Goal: Transaction & Acquisition: Purchase product/service

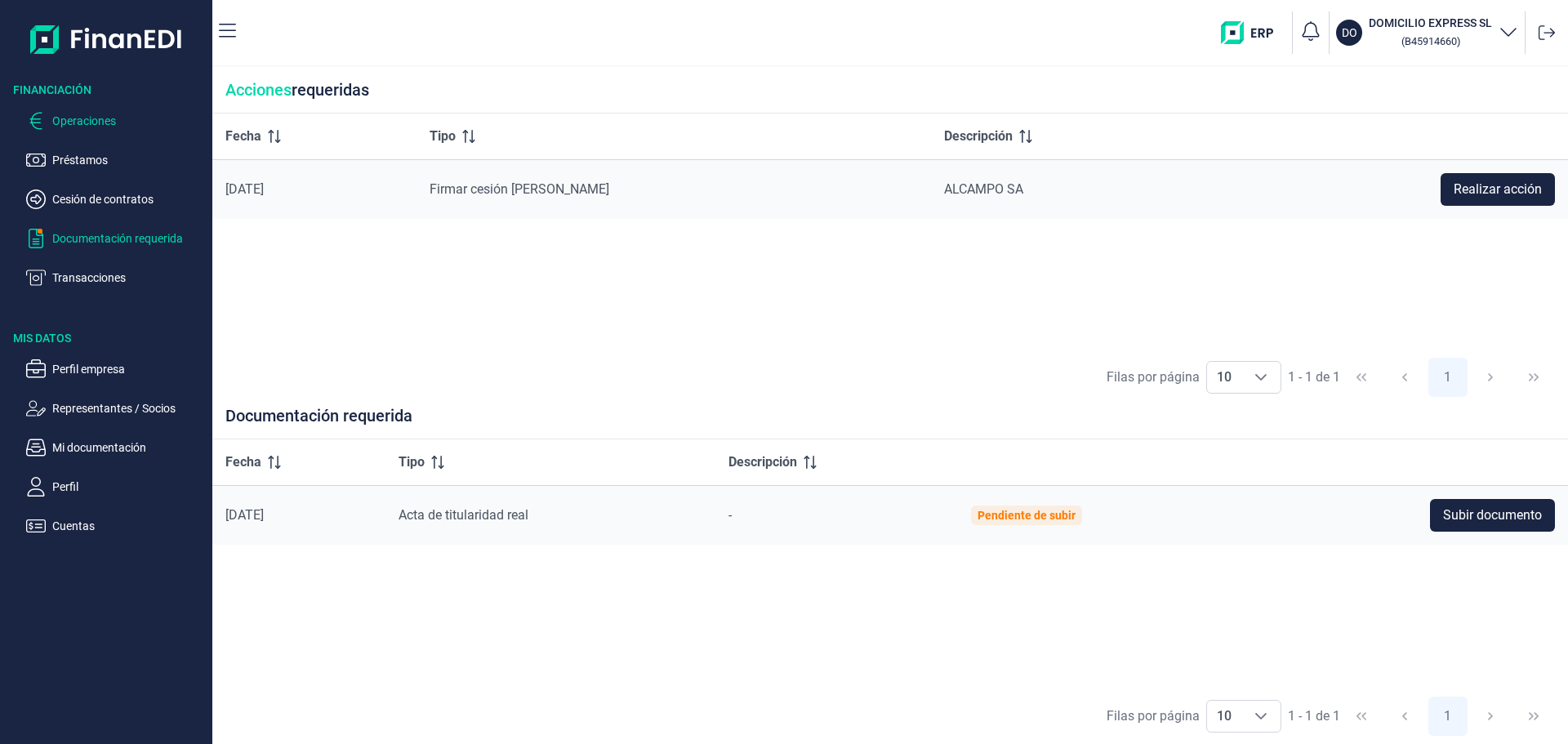
click at [85, 117] on p "Operaciones" at bounding box center [130, 121] width 154 height 19
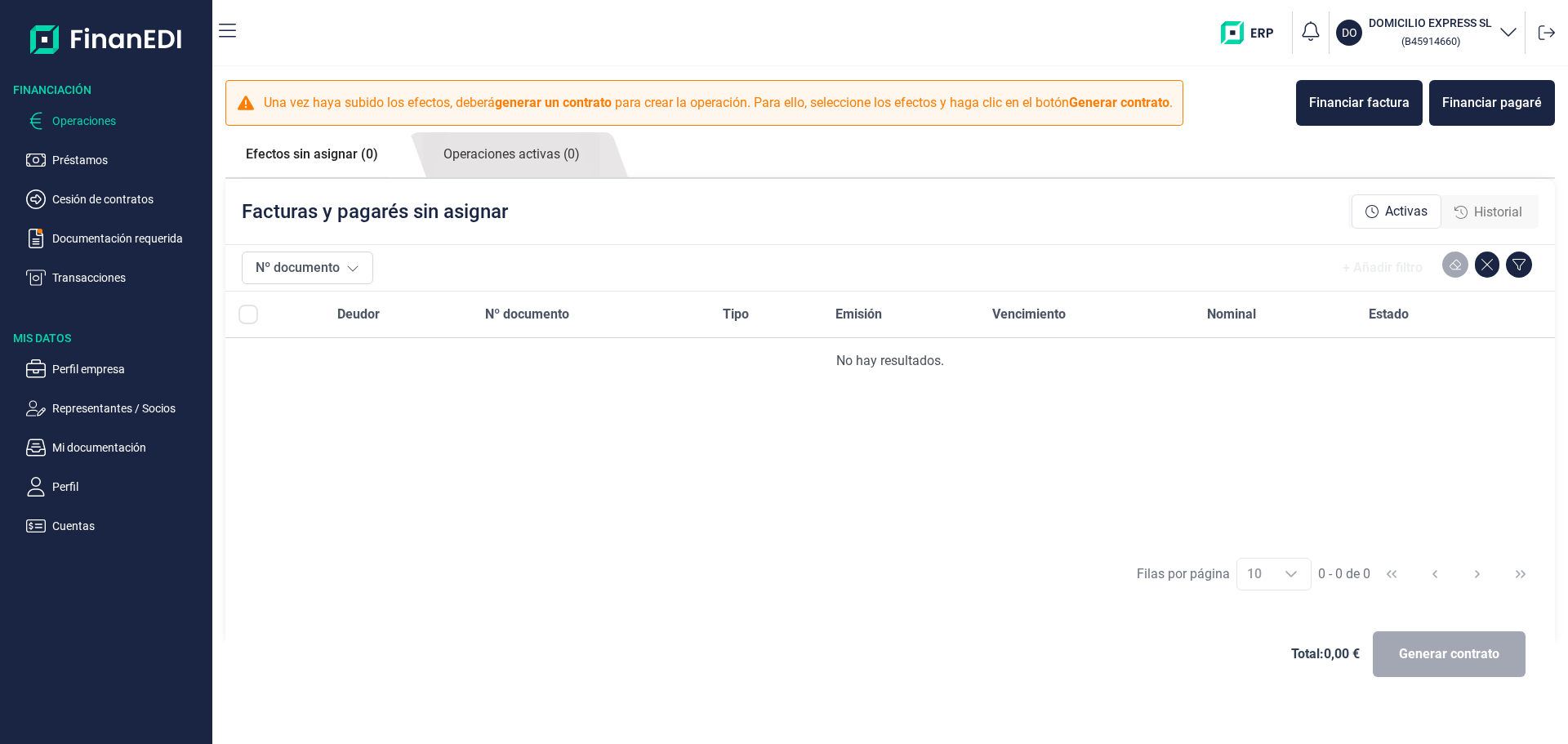
click at [262, 316] on div at bounding box center [275, 315] width 73 height 19
click at [351, 271] on icon at bounding box center [353, 267] width 13 height 13
click at [435, 434] on button "Aplicar" at bounding box center [447, 426] width 66 height 33
click at [316, 274] on button "Nº documento" at bounding box center [307, 268] width 131 height 33
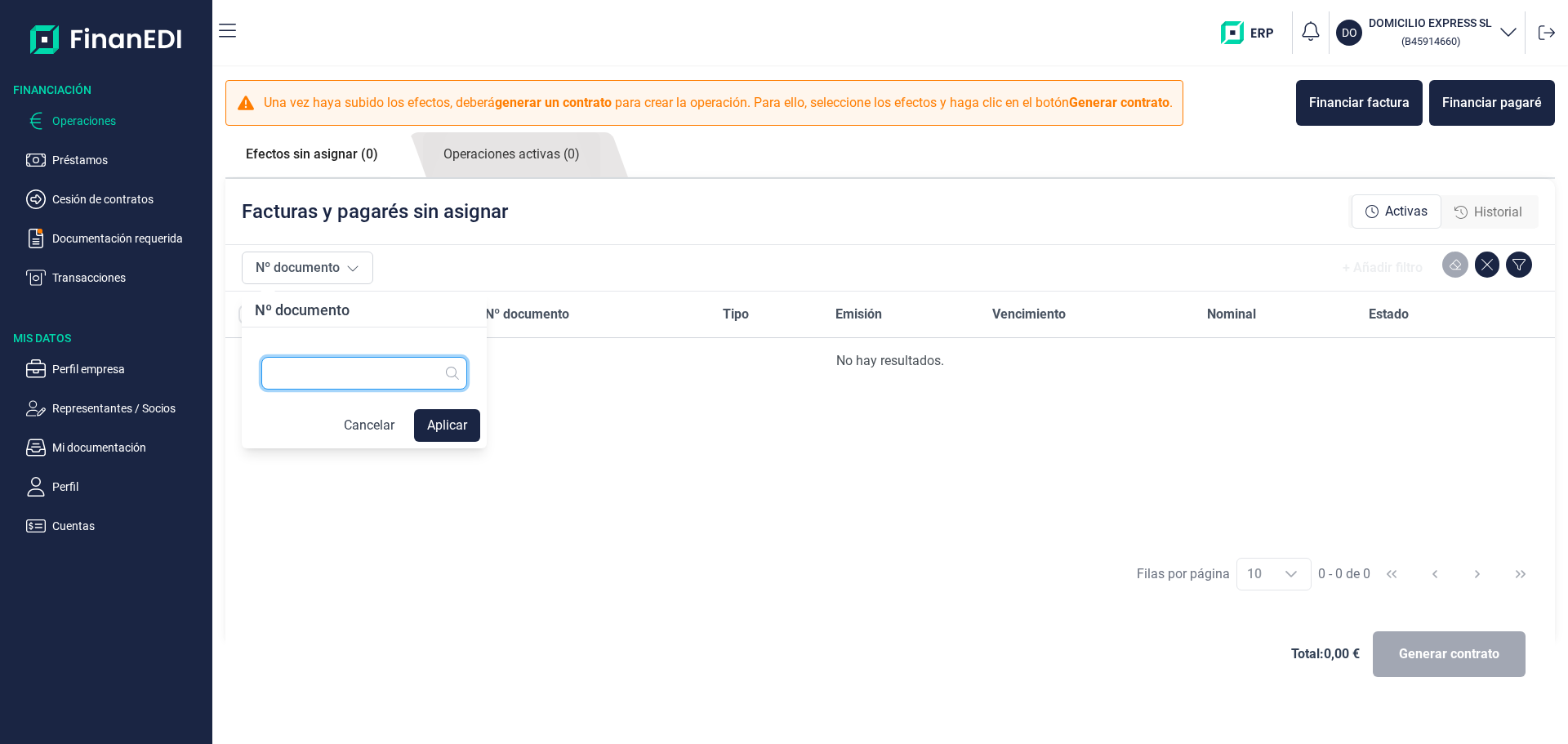
click at [292, 372] on input "text" at bounding box center [363, 374] width 205 height 33
click at [687, 601] on div "[PERSON_NAME] por página 10 10 10 0 - 0 de 0" at bounding box center [890, 574] width 1330 height 56
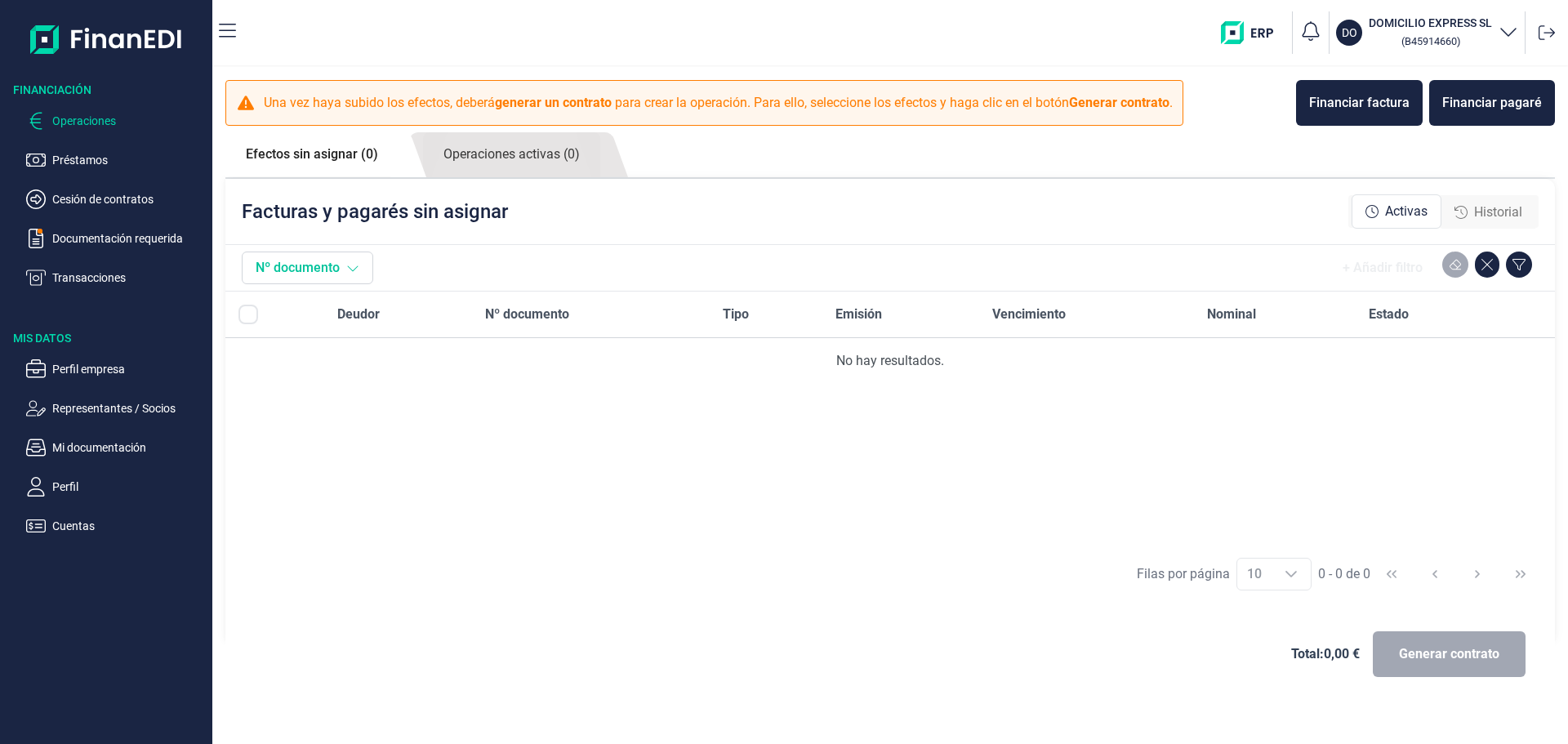
click at [351, 274] on icon at bounding box center [353, 267] width 13 height 13
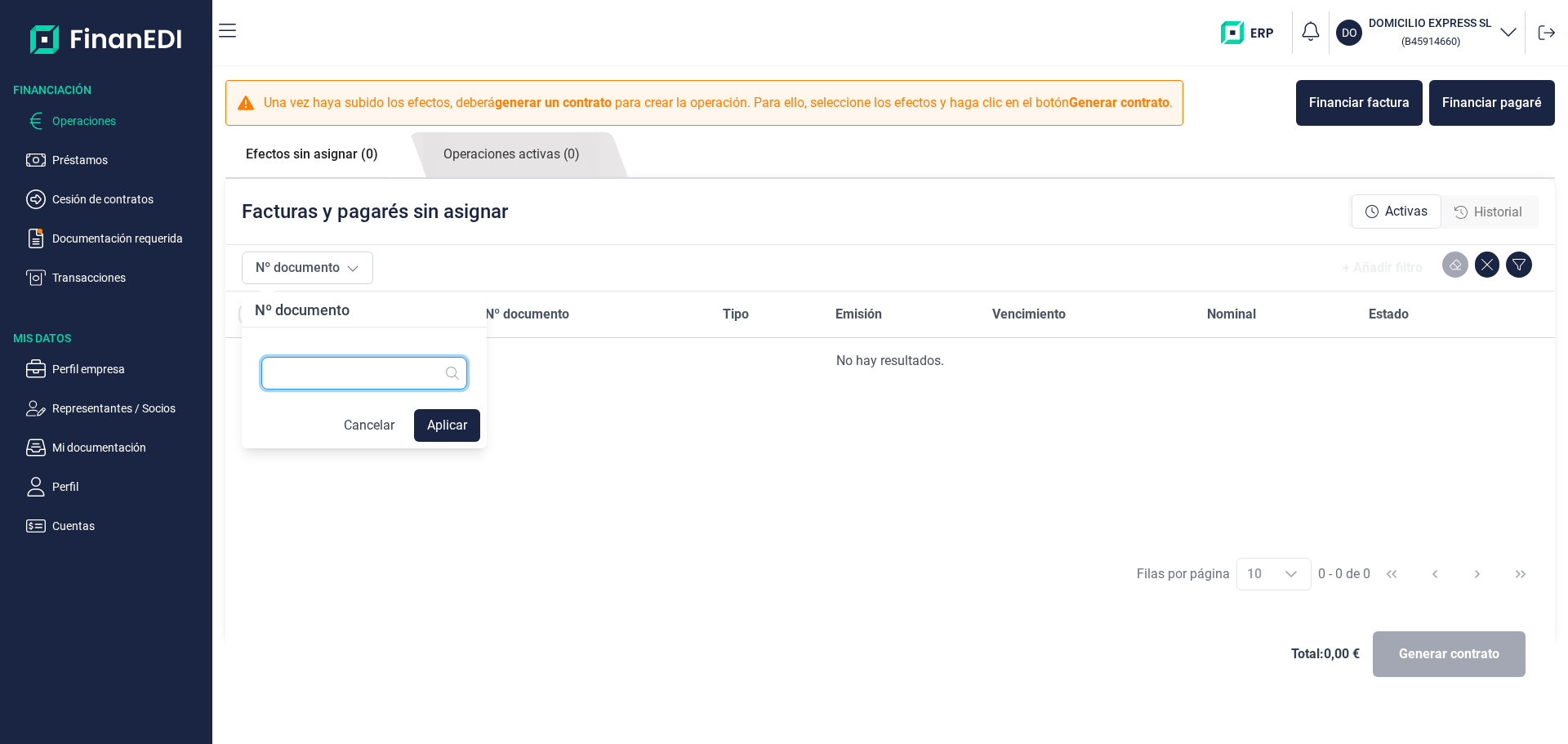
click at [307, 362] on input "text" at bounding box center [363, 374] width 205 height 33
type input "000604"
click at [458, 433] on button "Aplicar" at bounding box center [447, 426] width 66 height 33
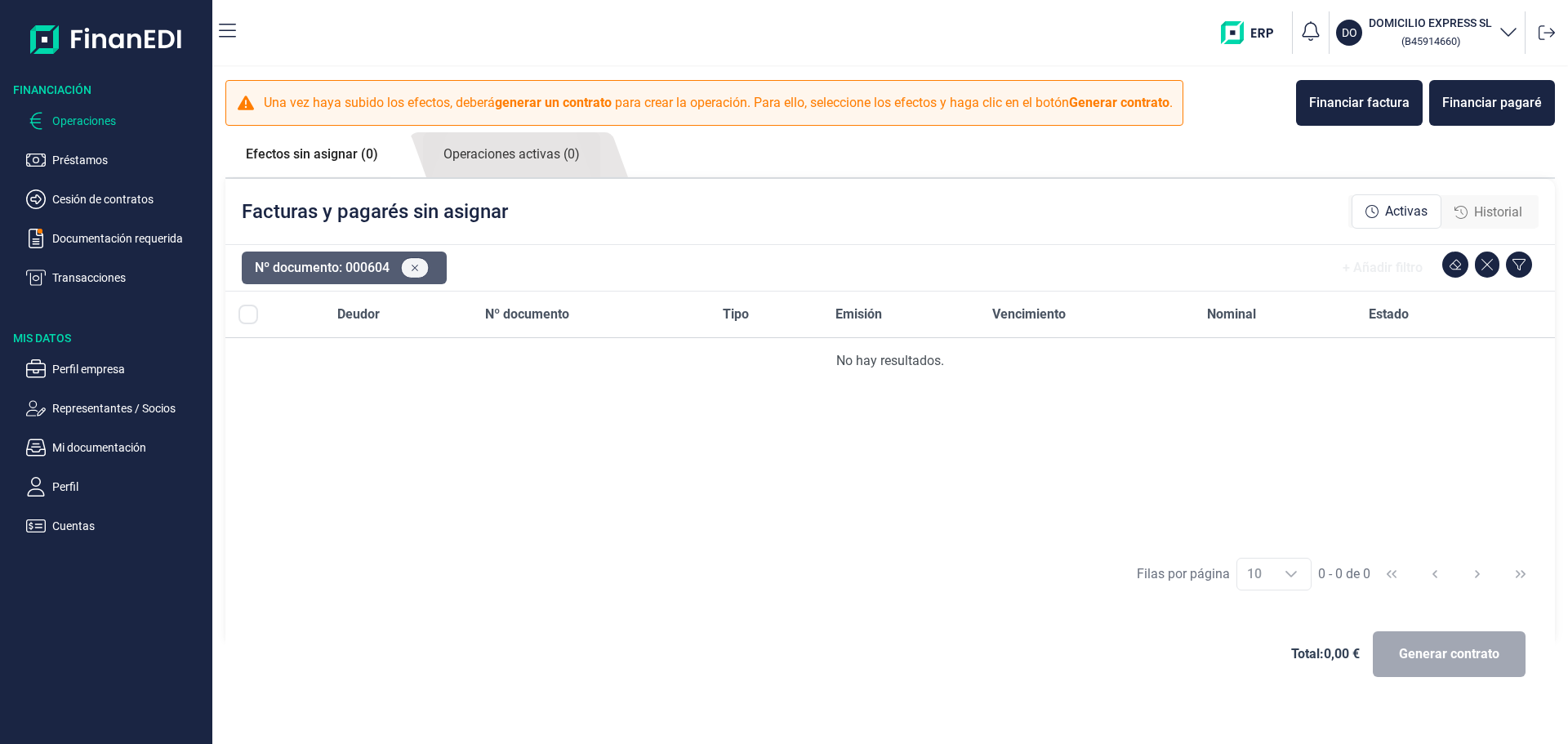
click at [423, 272] on button at bounding box center [415, 268] width 28 height 21
click at [352, 274] on icon at bounding box center [353, 267] width 13 height 13
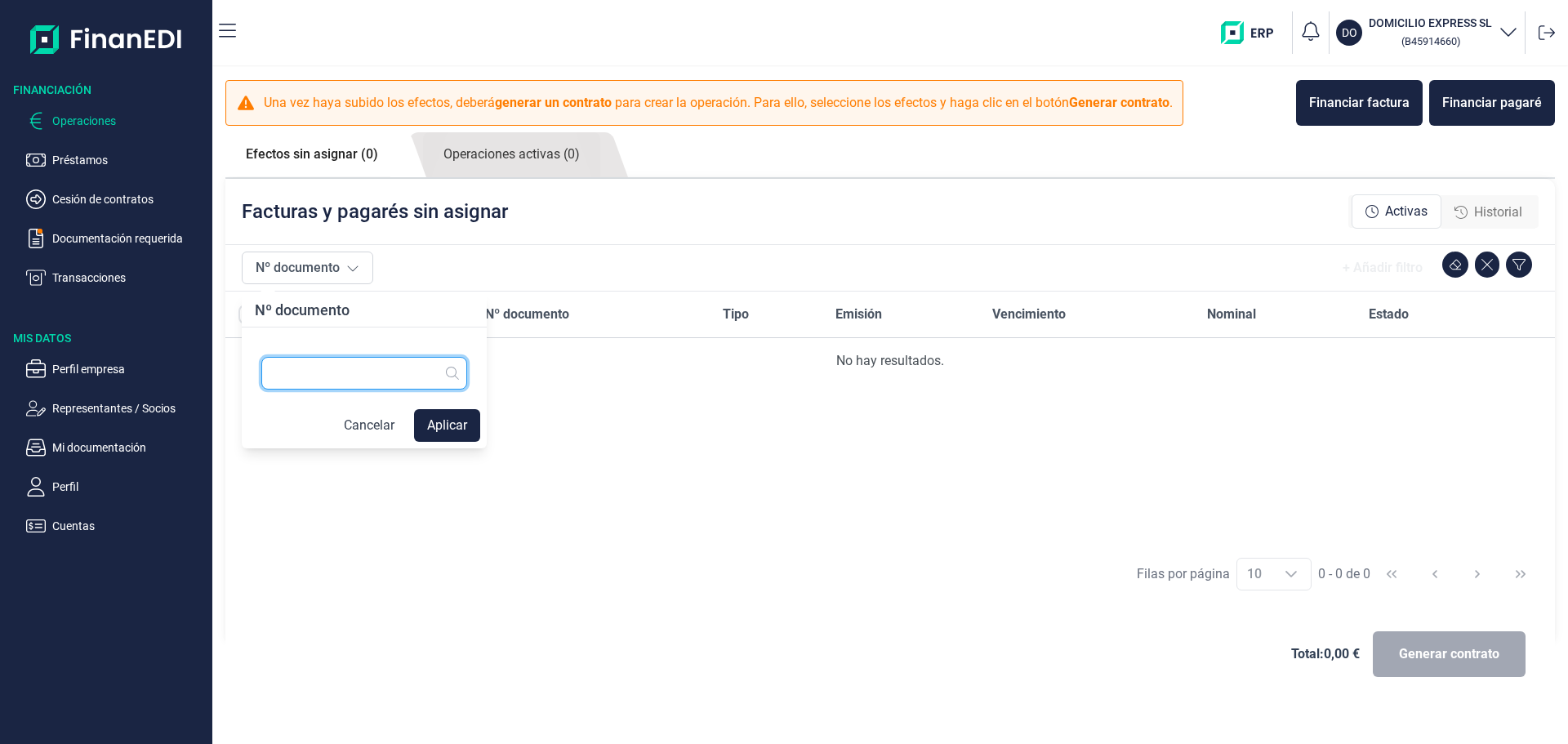
click at [318, 366] on input "text" at bounding box center [363, 374] width 205 height 33
type input "000604"
click at [429, 433] on button "Aplicar" at bounding box center [447, 426] width 66 height 33
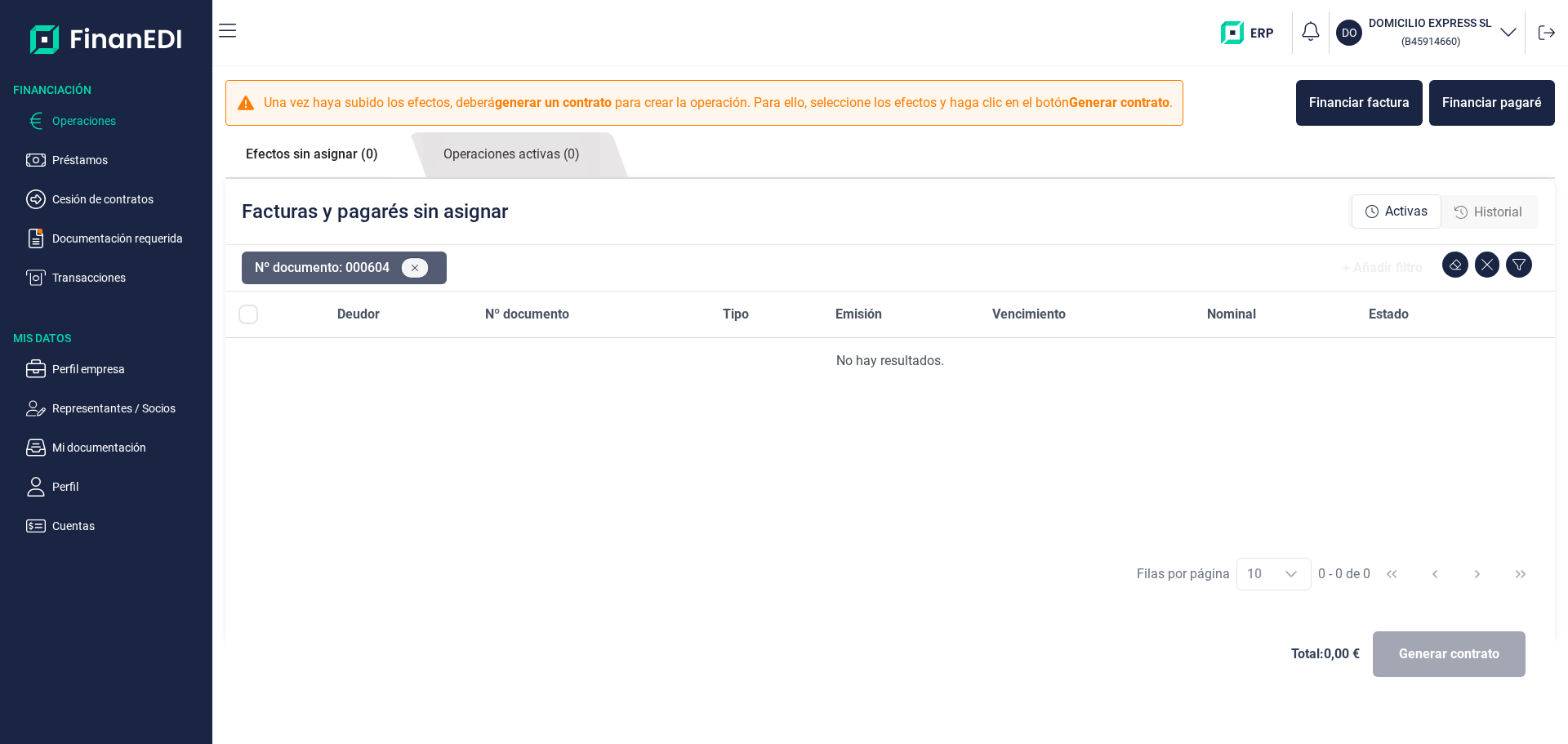
click at [413, 259] on button at bounding box center [415, 268] width 28 height 21
click at [332, 162] on link "Efectos sin asignar (0)" at bounding box center [312, 154] width 173 height 44
click at [355, 265] on icon at bounding box center [353, 267] width 13 height 13
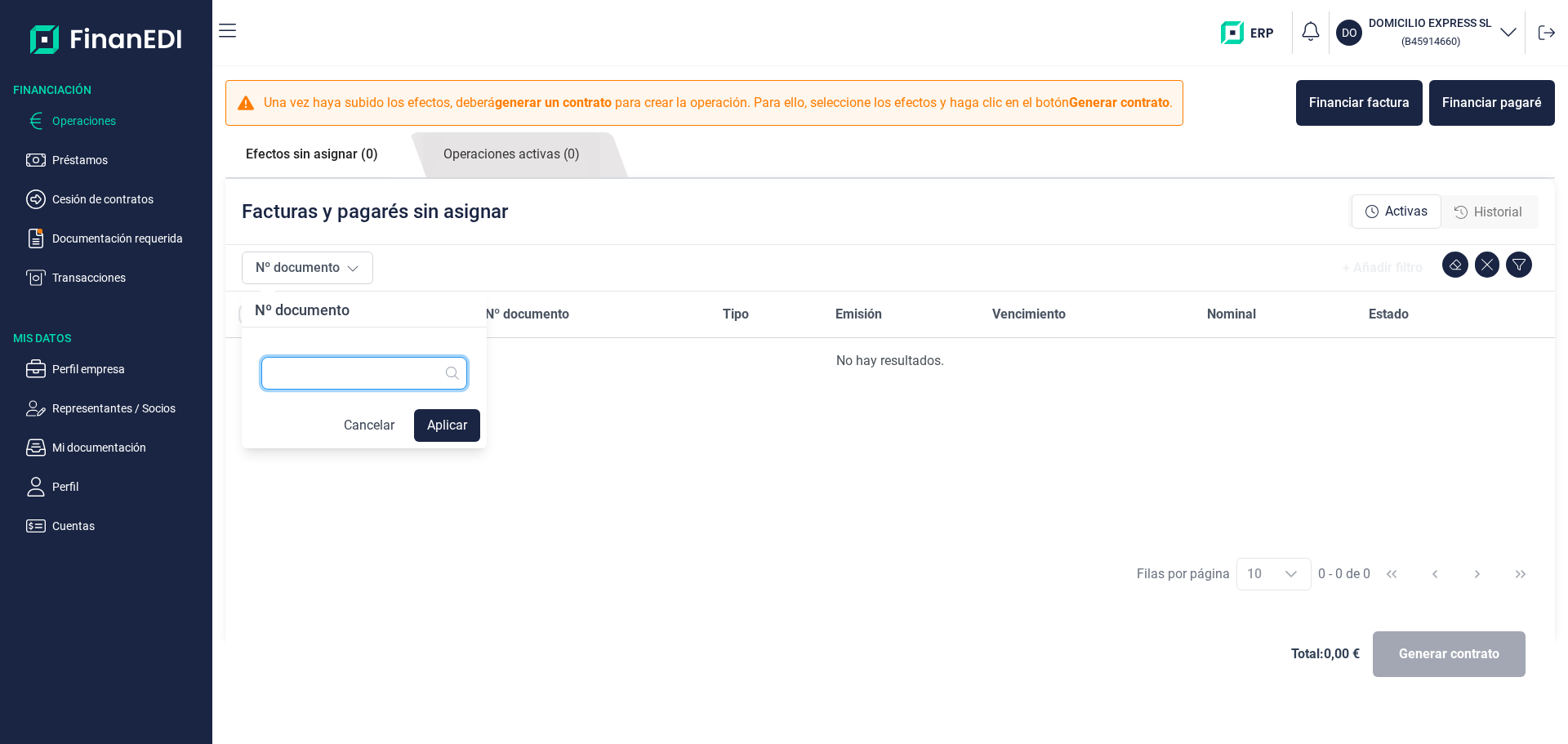
click at [354, 379] on input "text" at bounding box center [363, 374] width 205 height 33
type input "000604"
click at [529, 353] on div "No hay resultados." at bounding box center [890, 361] width 1304 height 19
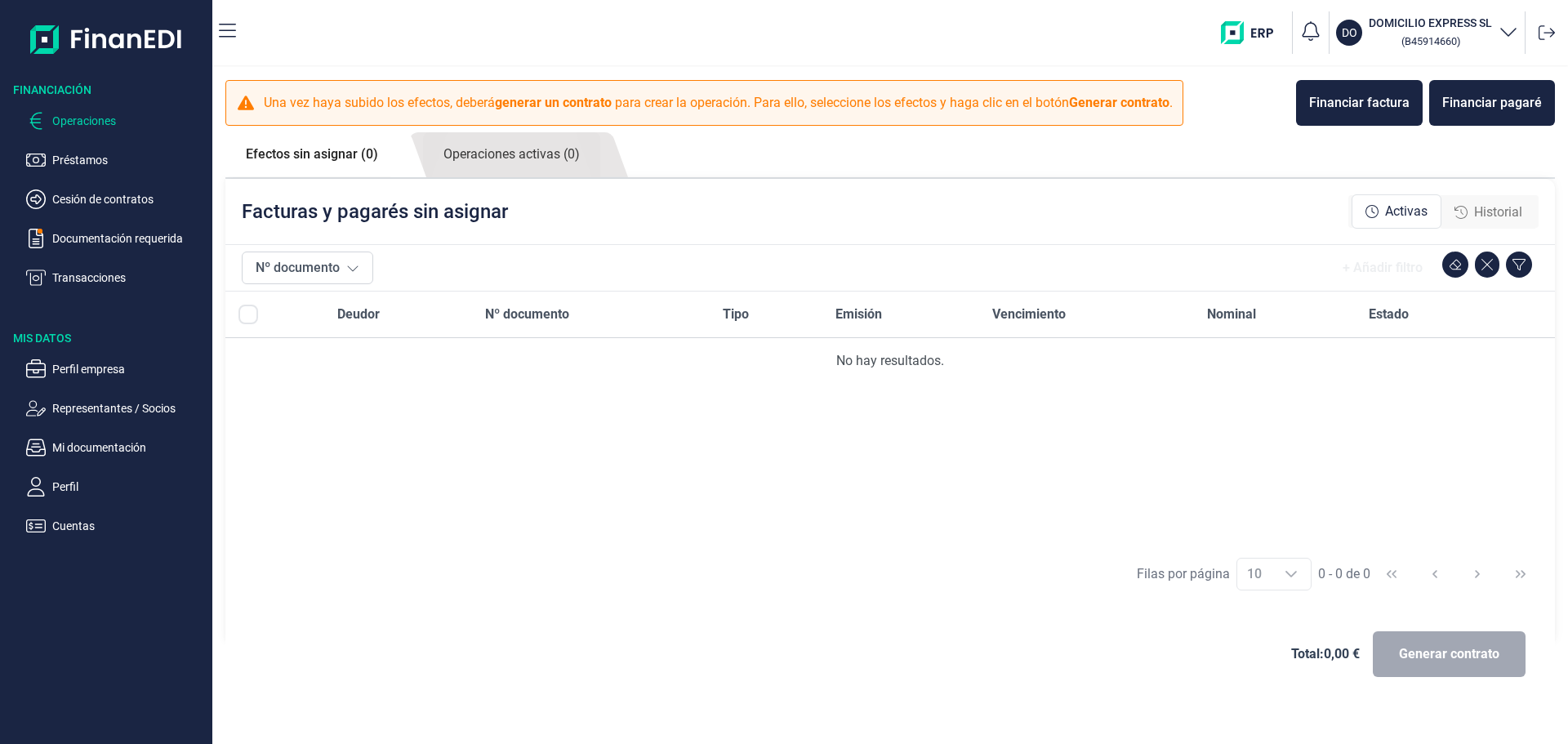
click at [1398, 212] on span "Activas" at bounding box center [1407, 211] width 43 height 19
click at [330, 267] on button "Nº documento" at bounding box center [307, 268] width 131 height 33
click at [337, 155] on link "Efectos sin asignar (0)" at bounding box center [312, 154] width 173 height 44
click at [527, 150] on link "Operaciones activas (0)" at bounding box center [511, 155] width 177 height 45
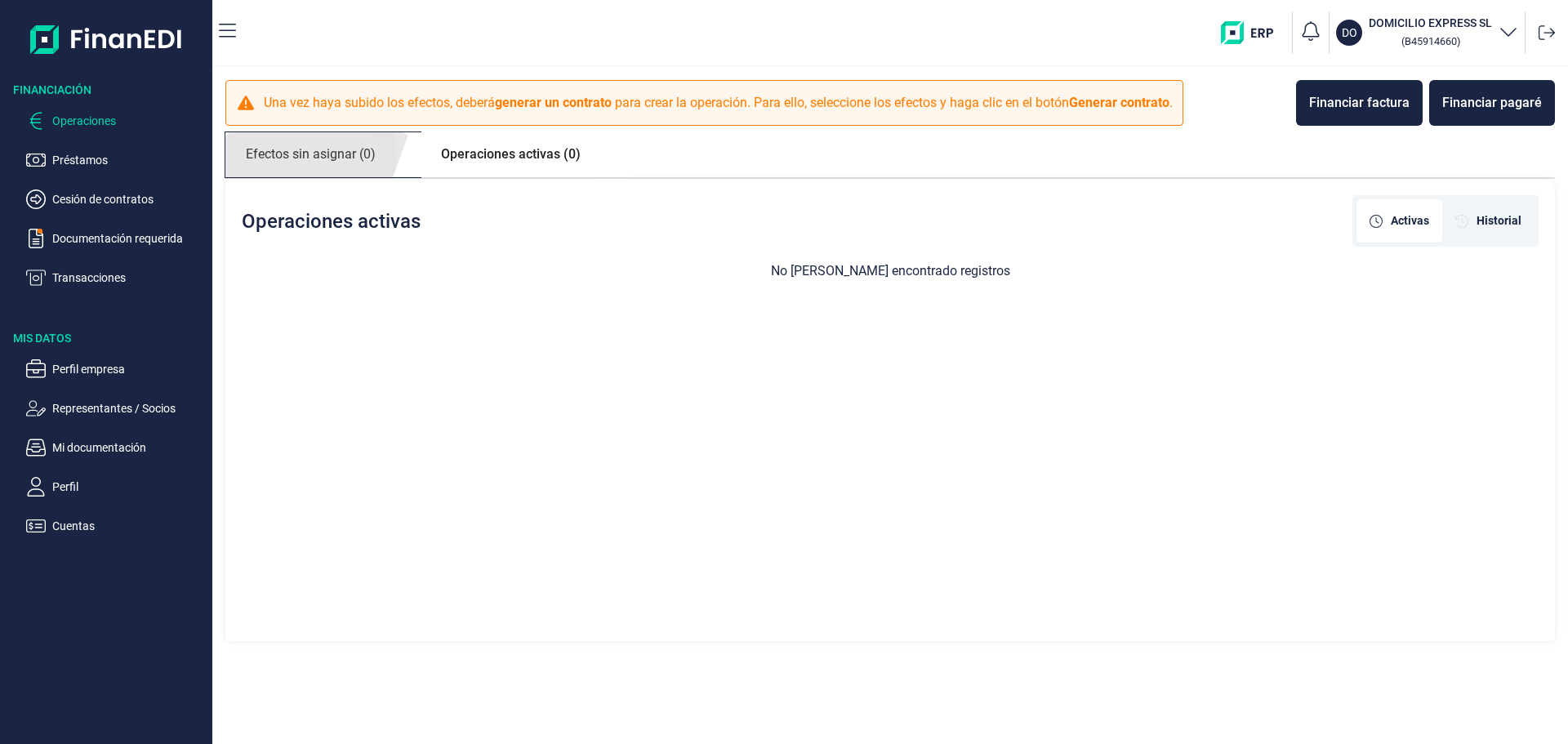
click at [316, 161] on link "Efectos sin asignar (0)" at bounding box center [310, 155] width 170 height 45
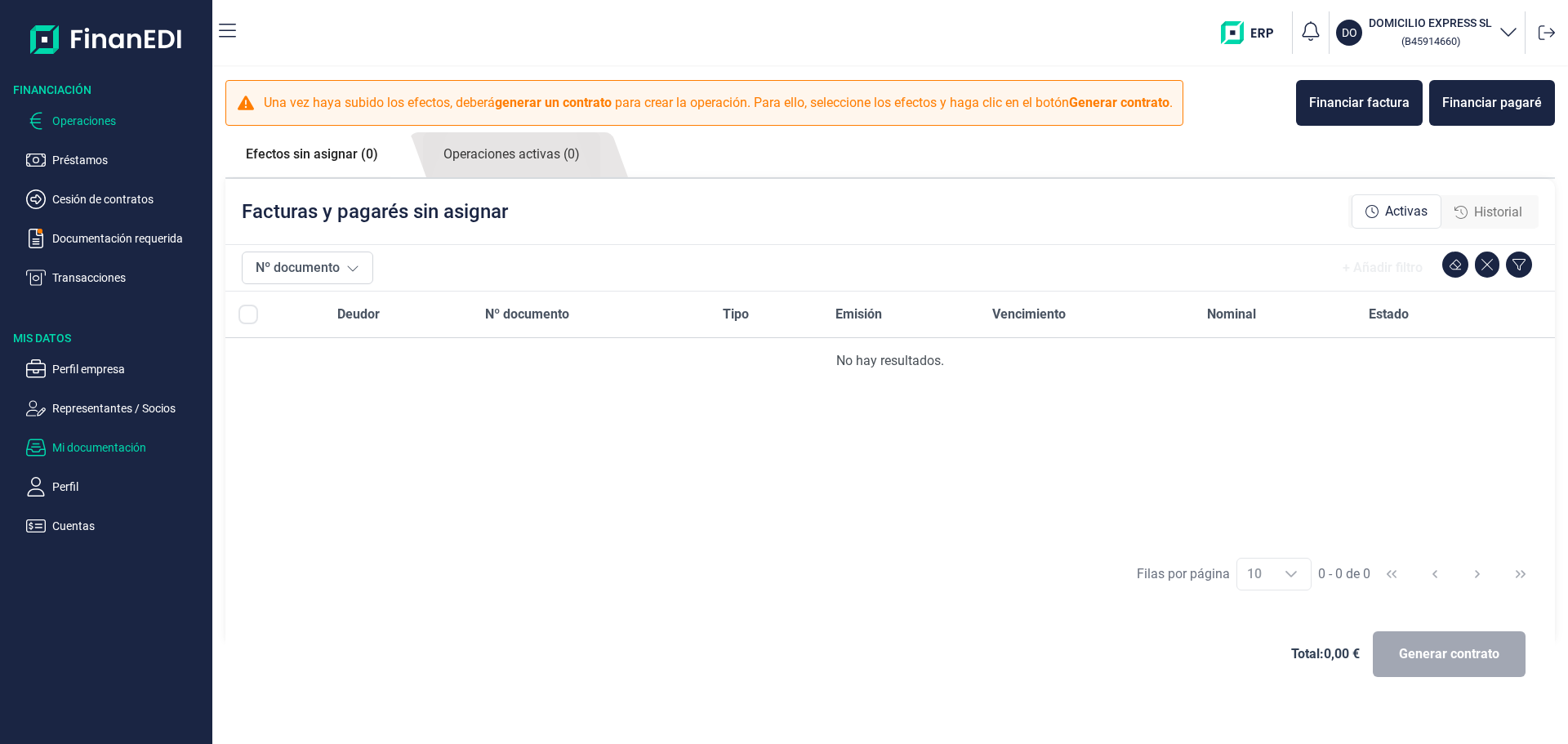
click at [112, 441] on p "Mi documentación" at bounding box center [130, 448] width 154 height 19
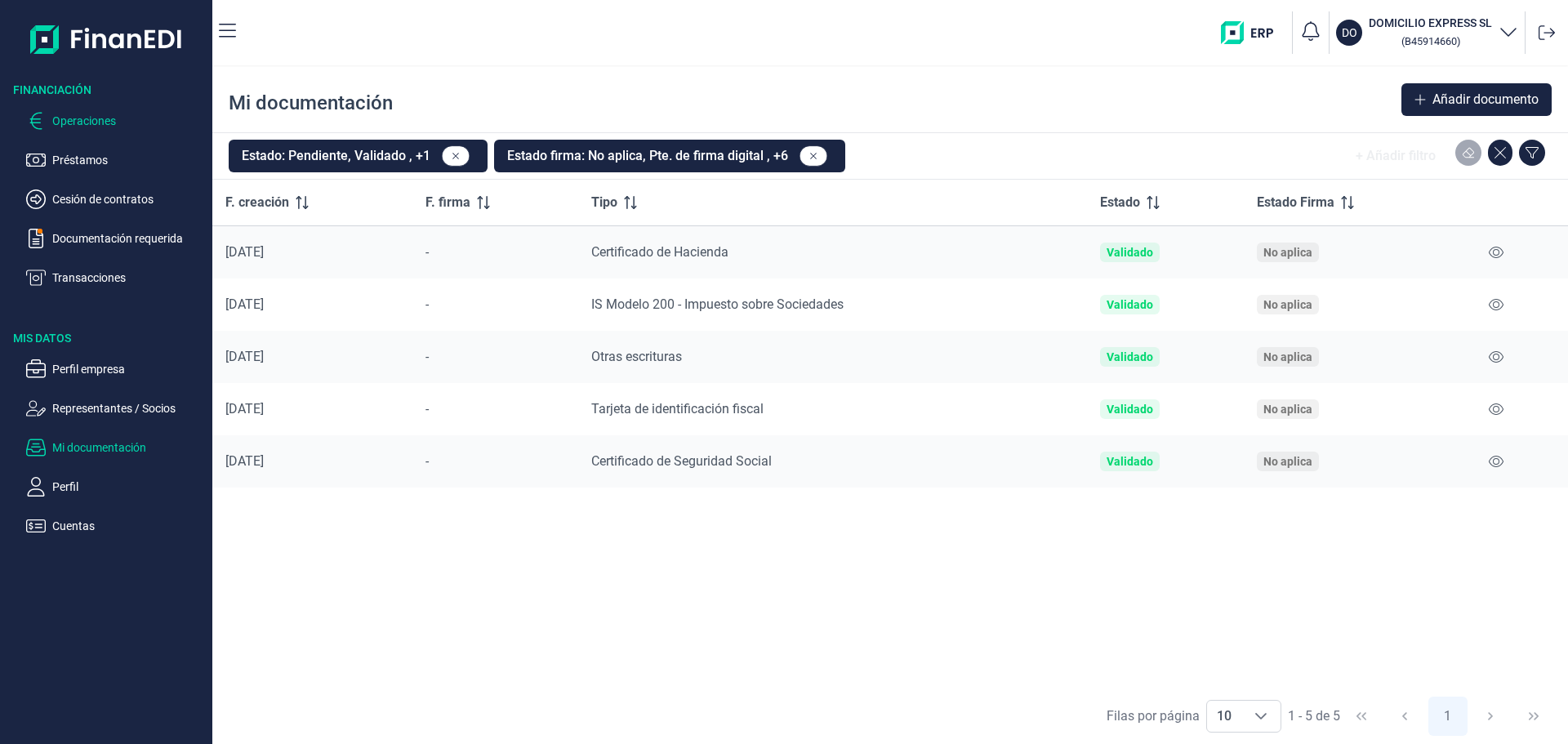
click at [56, 126] on p "Operaciones" at bounding box center [130, 121] width 154 height 19
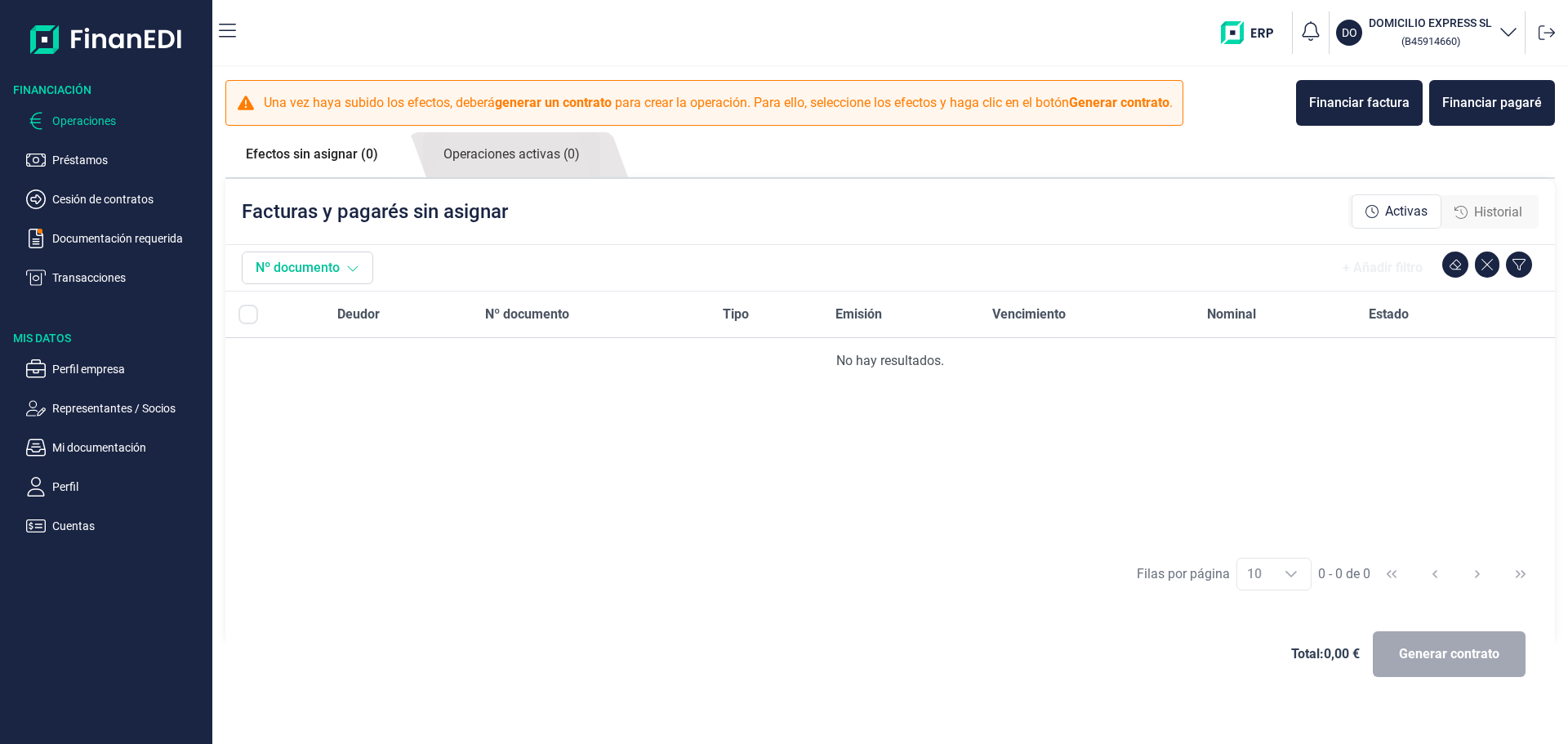
click at [342, 275] on button "Nº documento" at bounding box center [307, 268] width 131 height 33
click at [1367, 112] on div "Financiar factura" at bounding box center [1360, 103] width 100 height 19
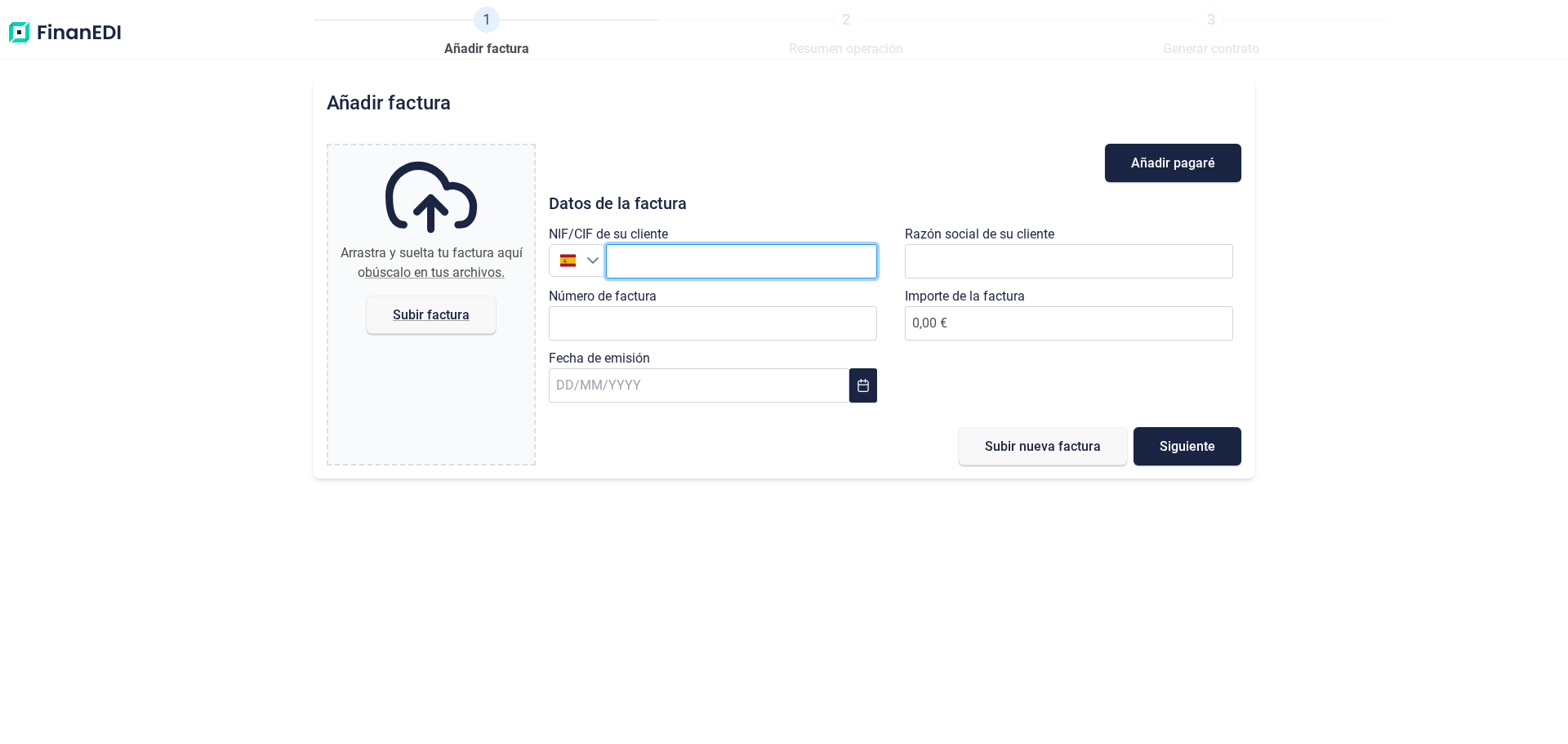
click at [620, 258] on input "text" at bounding box center [741, 261] width 271 height 34
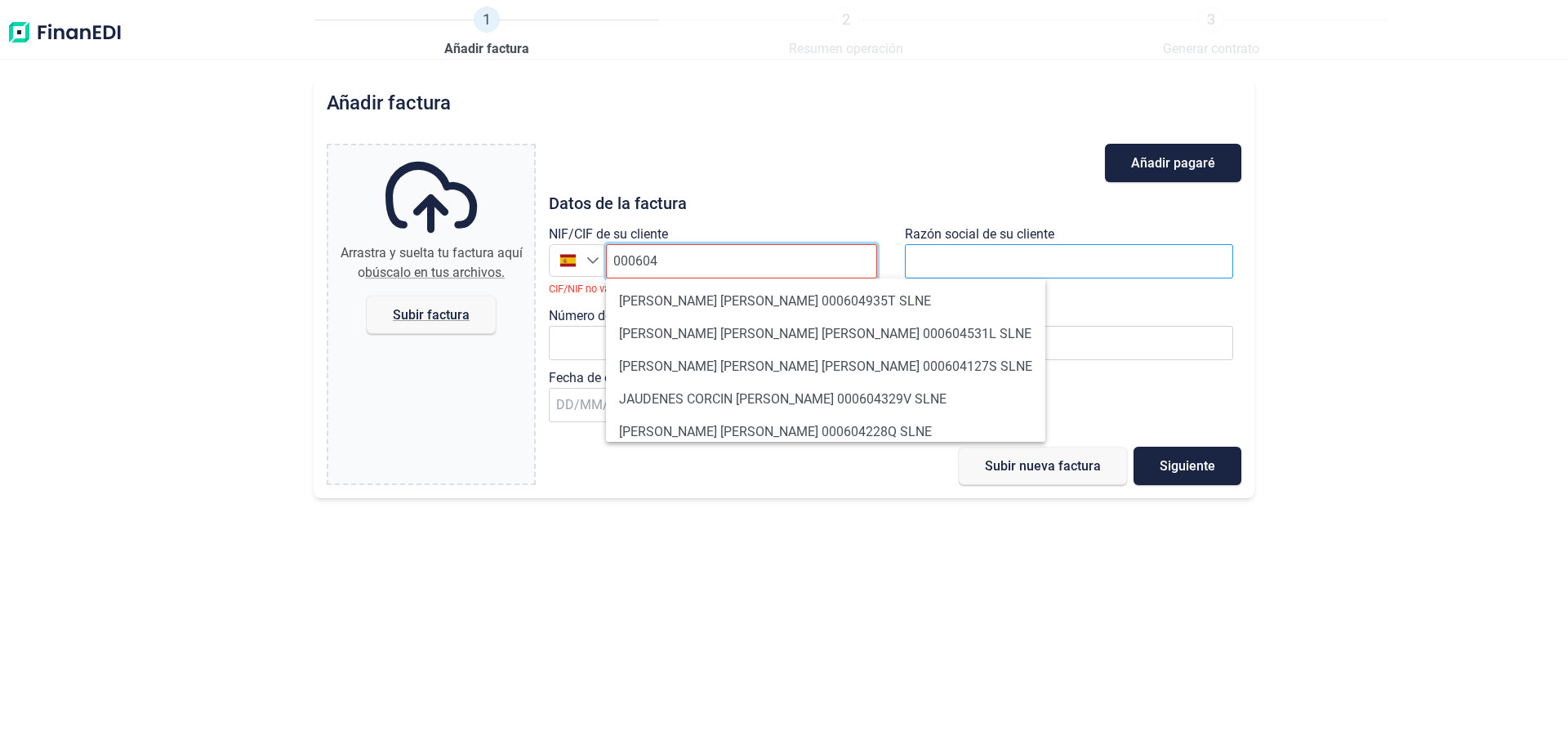
type input "000604"
click at [920, 261] on input "text" at bounding box center [1068, 261] width 328 height 34
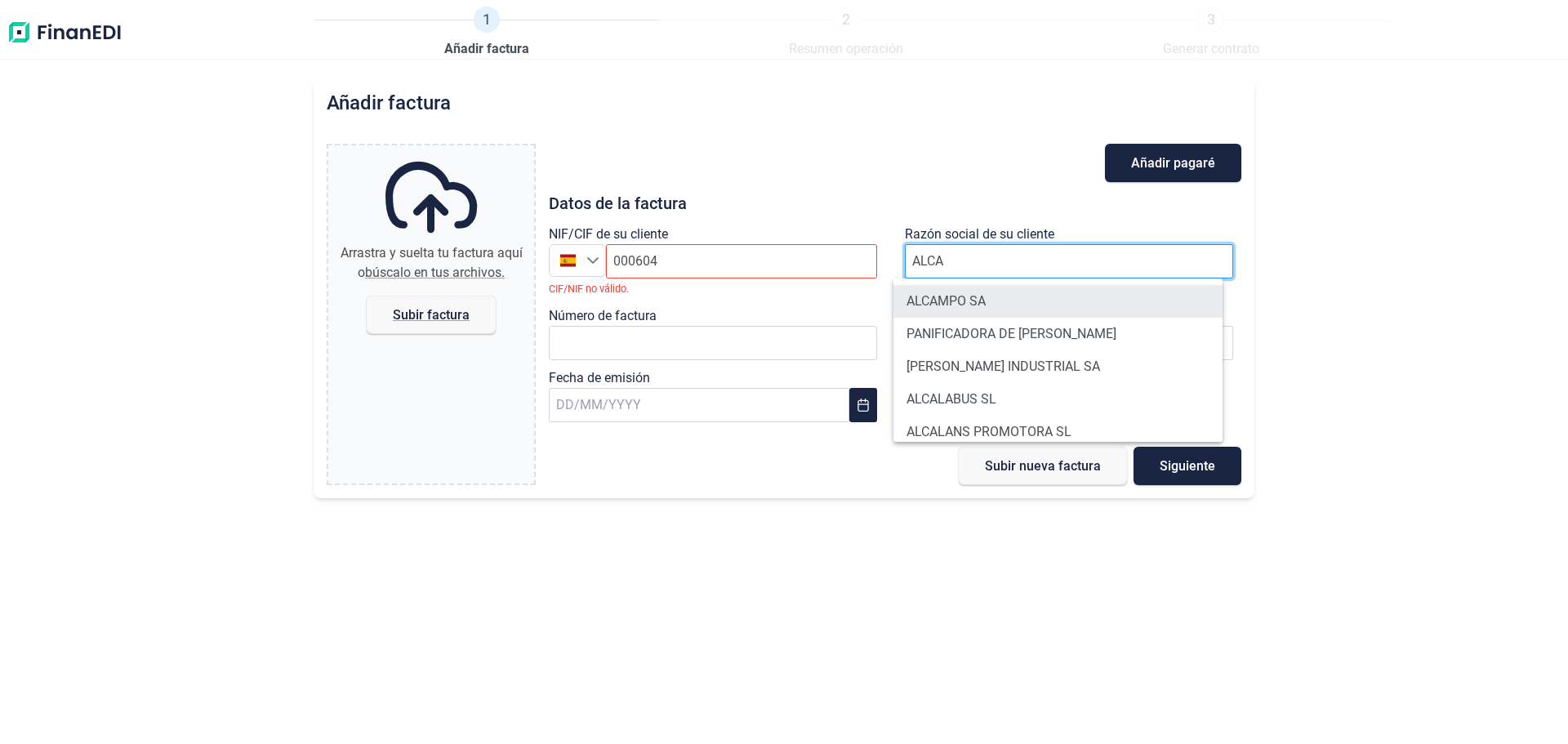
type input "ALCA"
click at [937, 302] on li "ALCAMPO SA" at bounding box center [1059, 302] width 329 height 33
type input "A28581882"
type input "ALCAMPO SA"
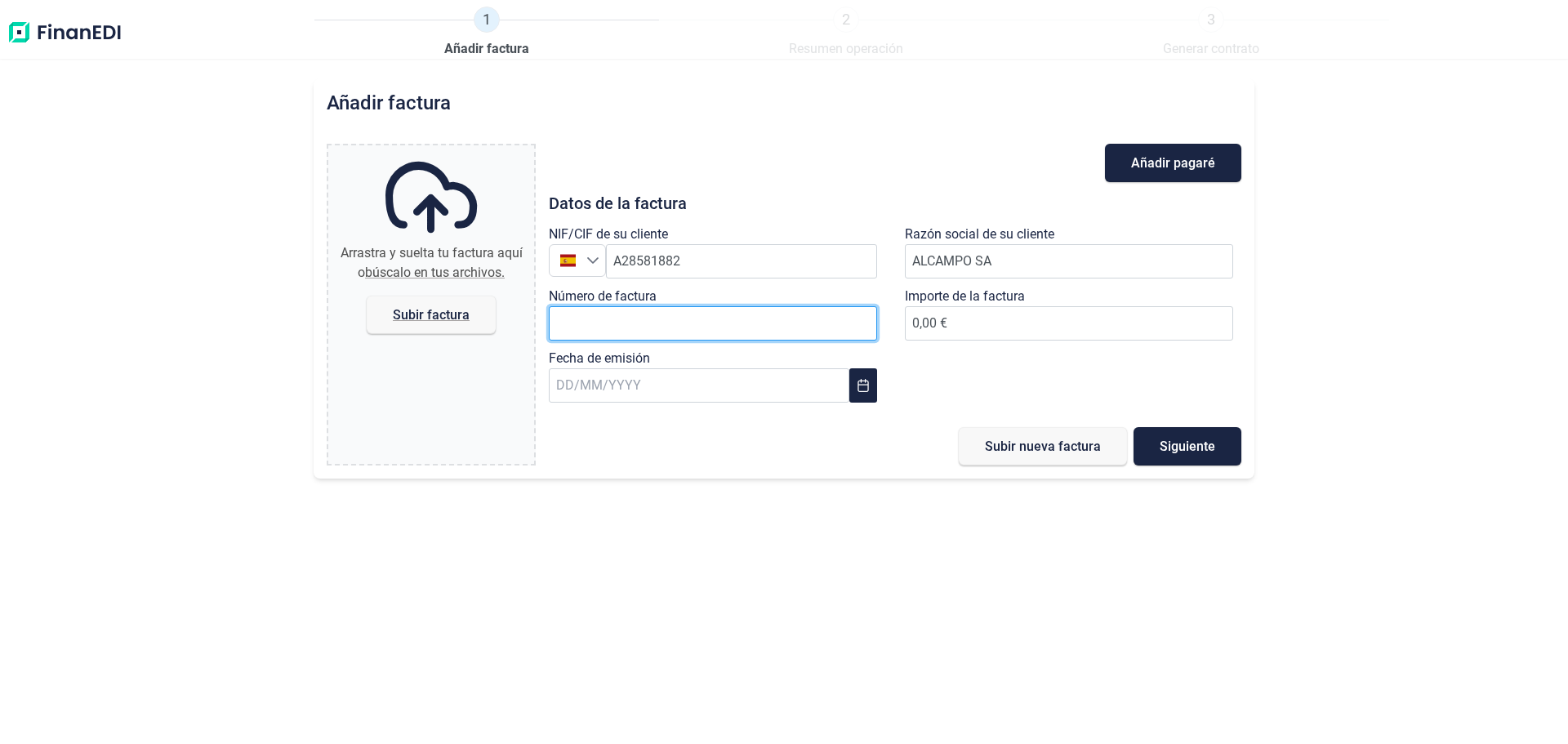
click at [570, 318] on input "Número de factura" at bounding box center [713, 323] width 328 height 34
type input "000604"
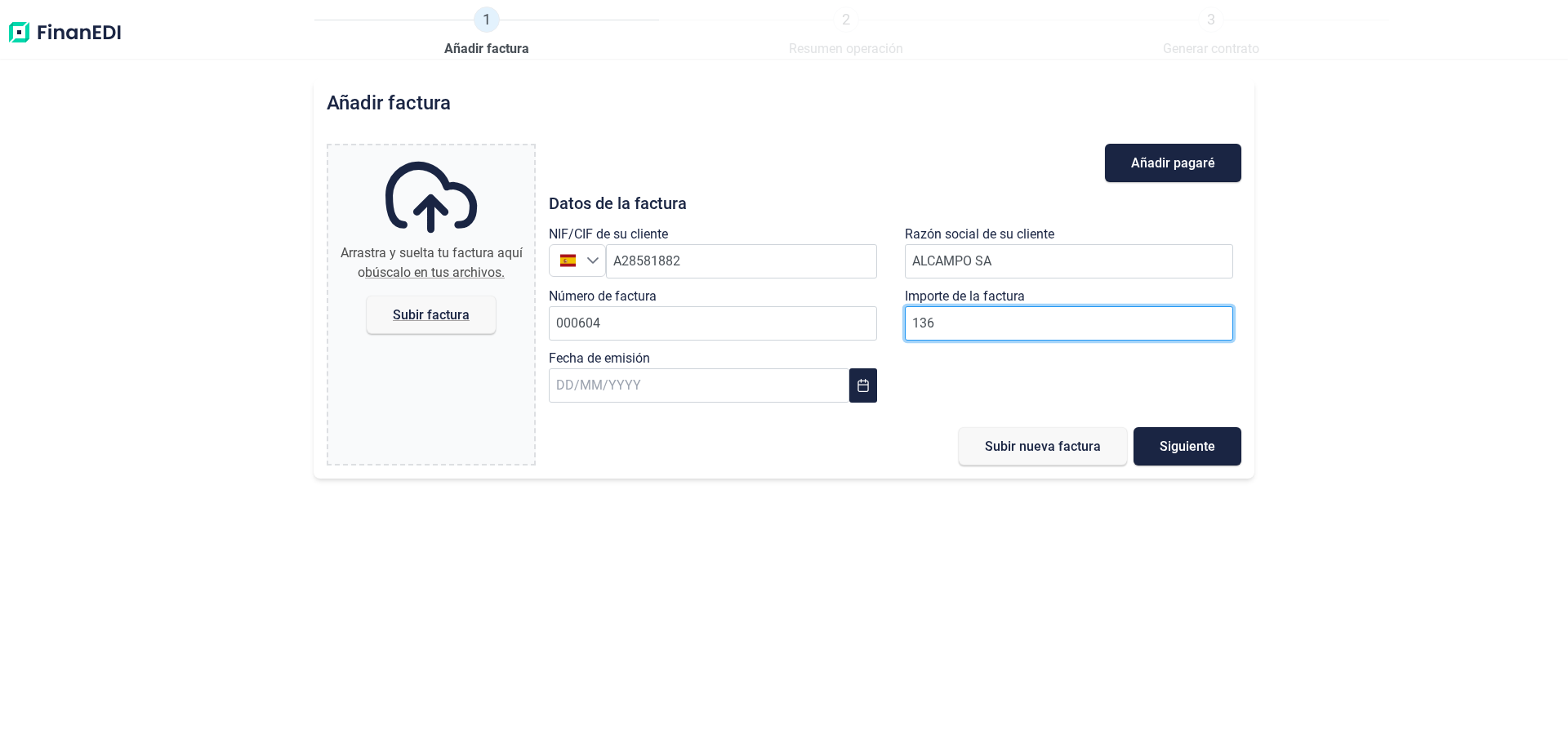
type input "1364"
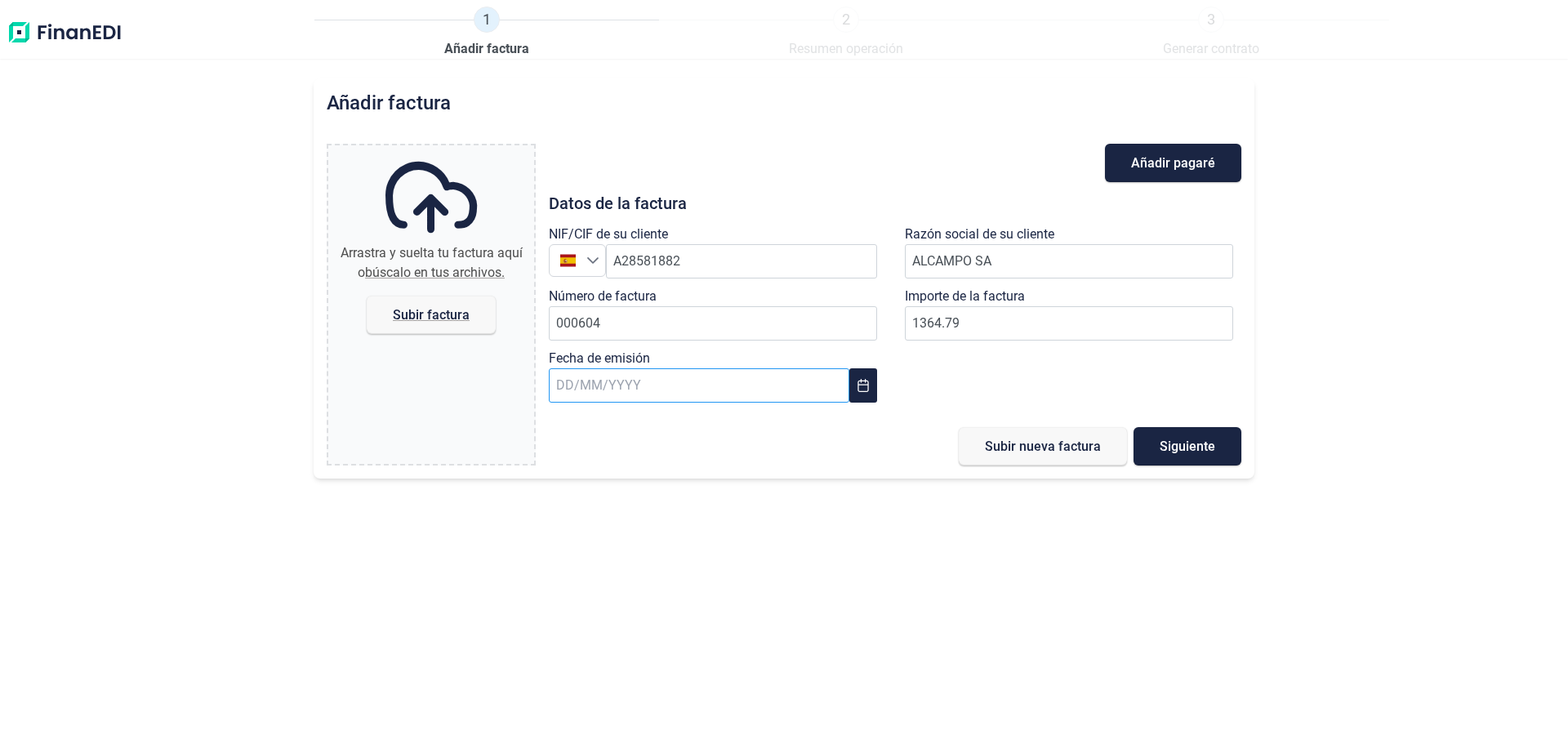
type input "1.364,79 €"
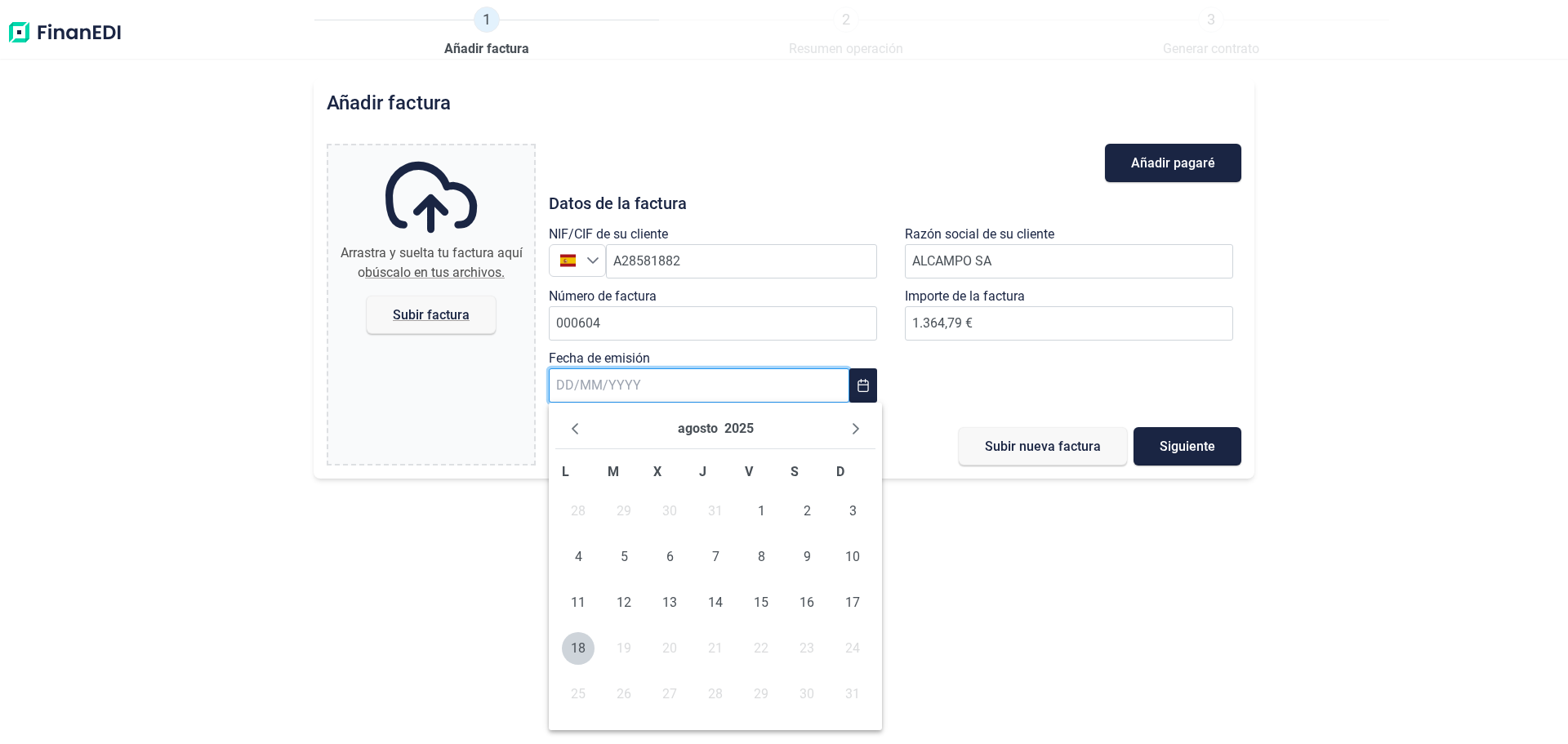
click at [554, 383] on input "text" at bounding box center [699, 385] width 301 height 34
click at [576, 426] on icon "Previous Month" at bounding box center [575, 428] width 7 height 12
click at [575, 425] on icon "Previous Month" at bounding box center [575, 428] width 13 height 13
click at [588, 737] on span "30" at bounding box center [579, 740] width 33 height 33
type input "[DATE]"
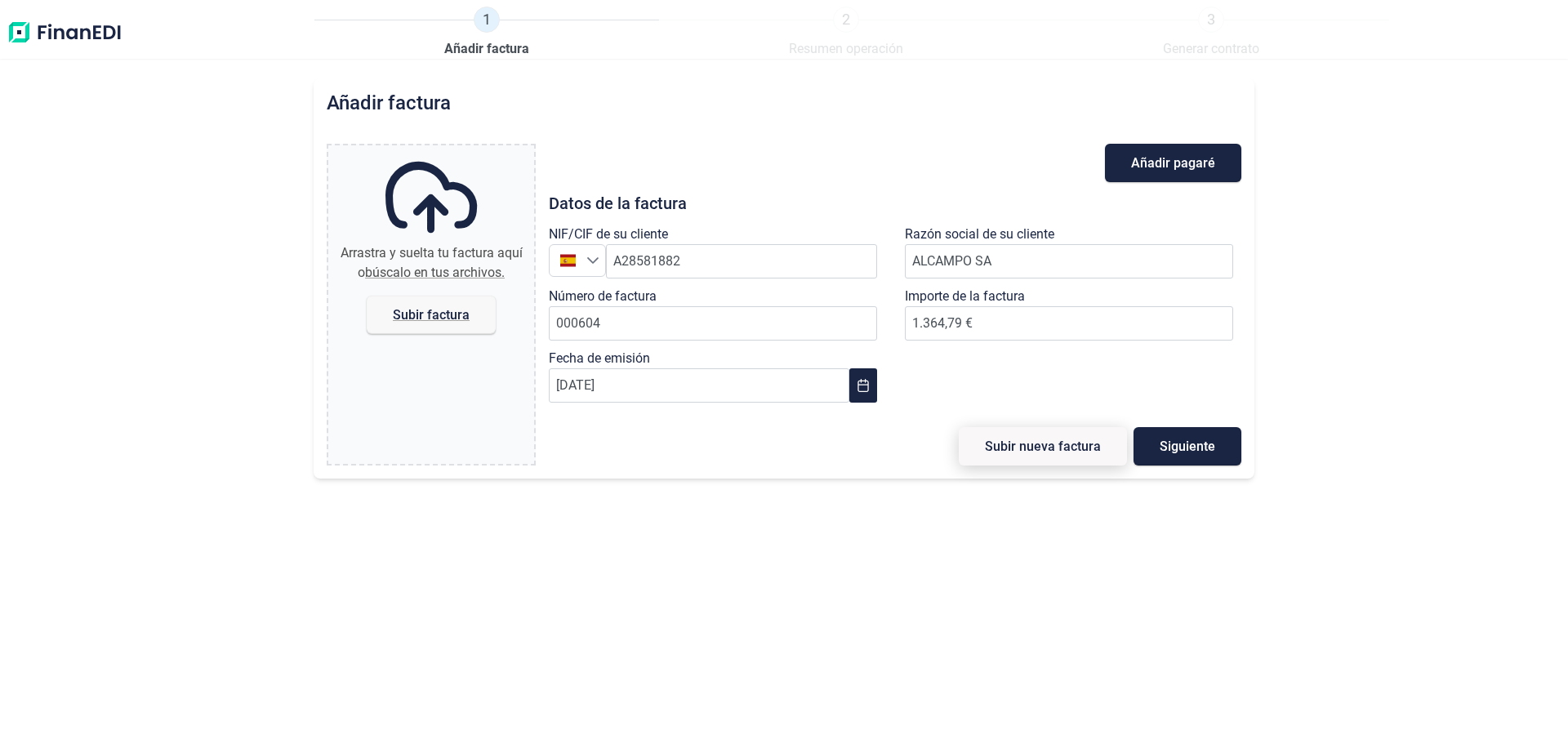
click at [1071, 446] on span "Subir nueva factura" at bounding box center [1043, 446] width 116 height 13
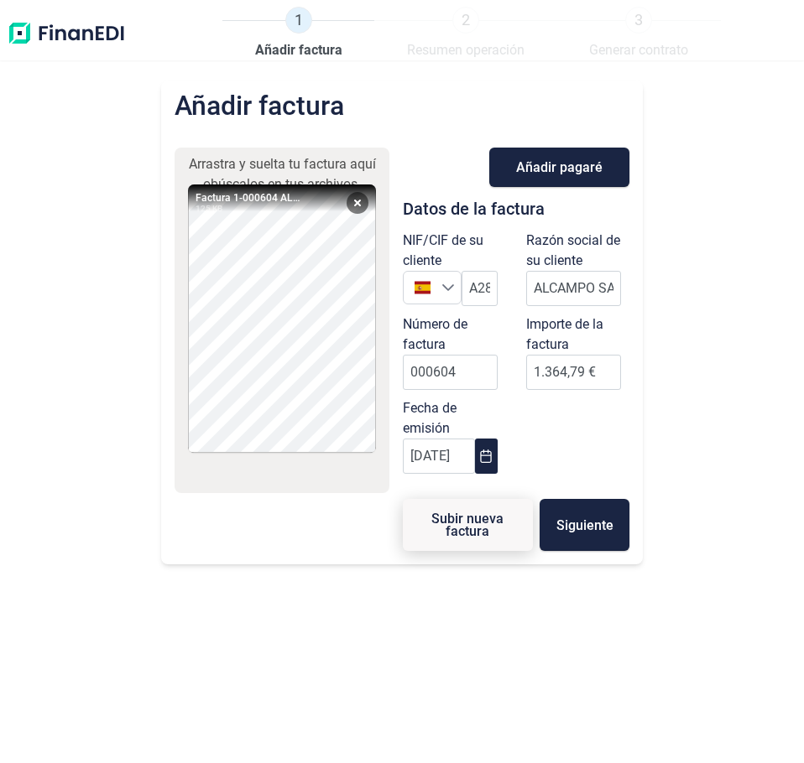
click at [472, 530] on span "Subir nueva factura" at bounding box center [467, 524] width 76 height 25
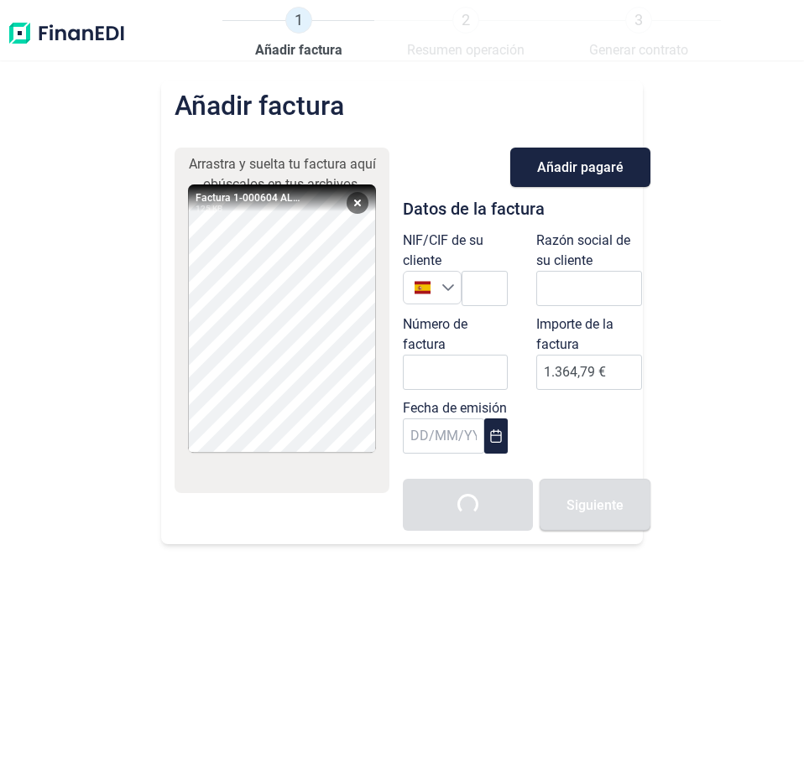
type input "0,00 €"
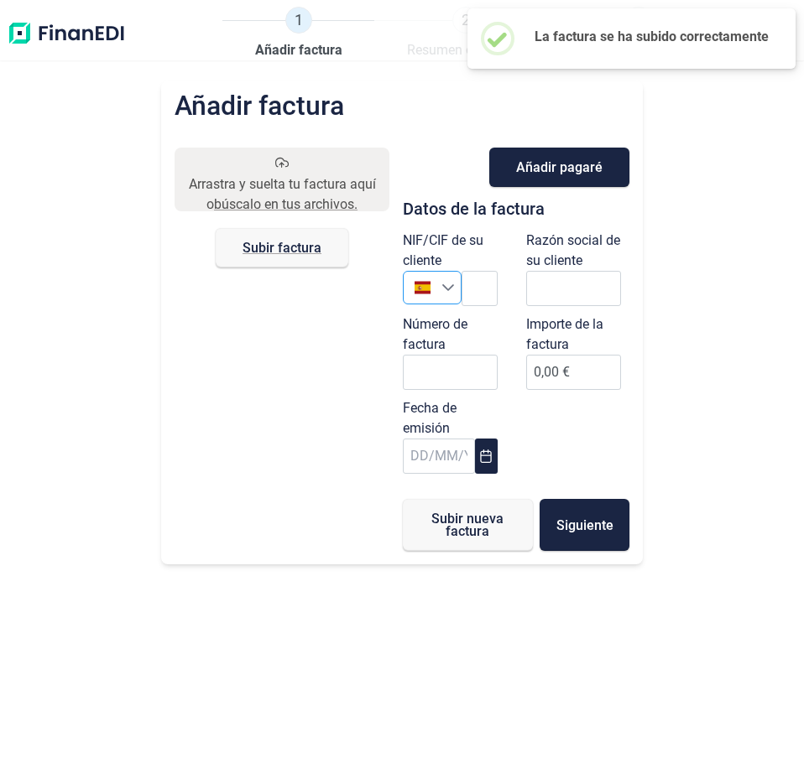
click at [442, 286] on icon "Seleccione un país" at bounding box center [447, 287] width 13 height 13
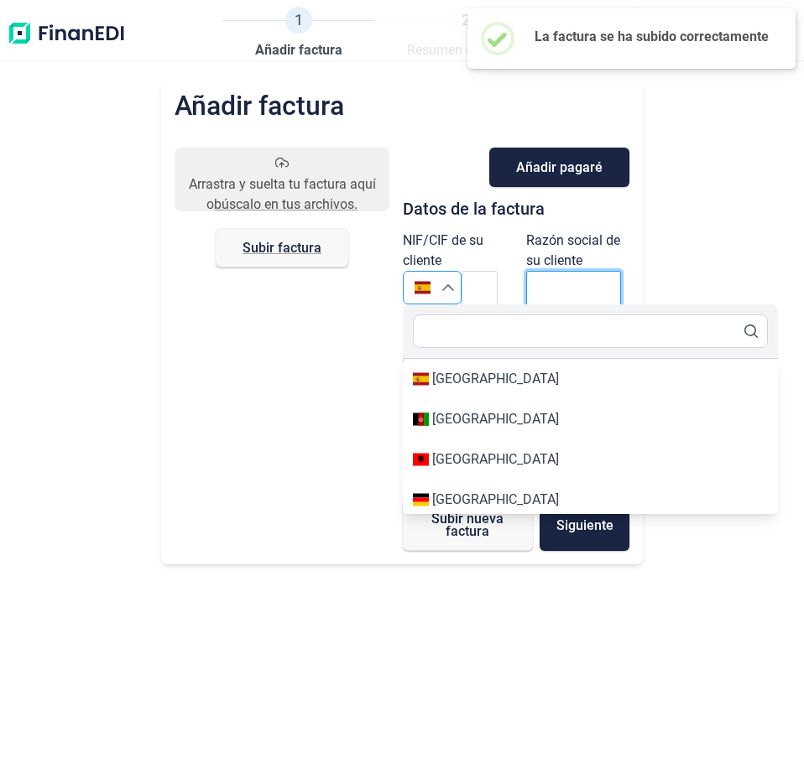
click at [552, 284] on input "text" at bounding box center [573, 288] width 95 height 35
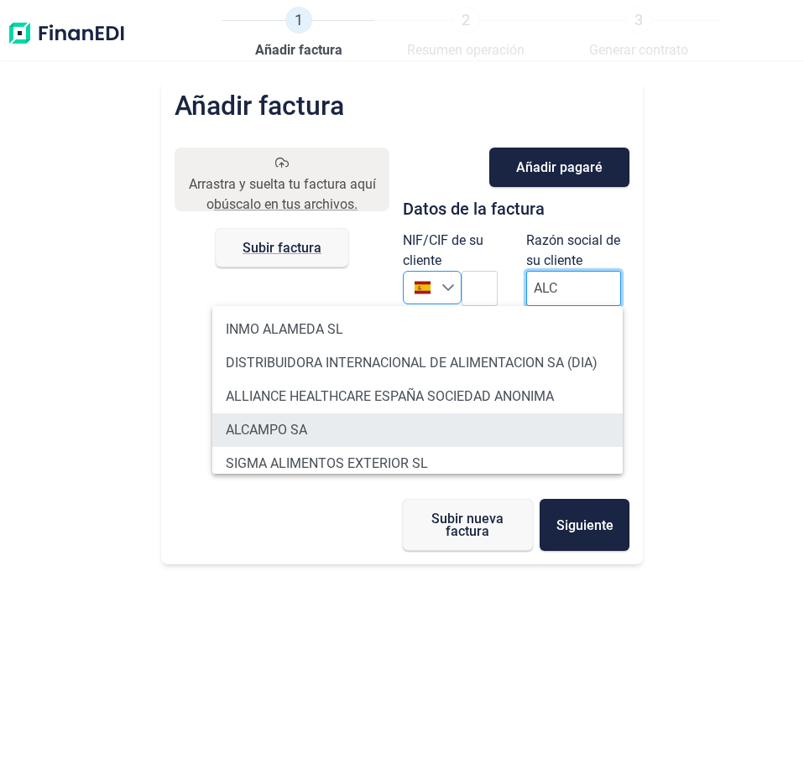
type input "ALC"
click at [381, 420] on li "ALCAMPO SA" at bounding box center [417, 431] width 410 height 34
type input "A28581882"
type input "ALCAMPO SA"
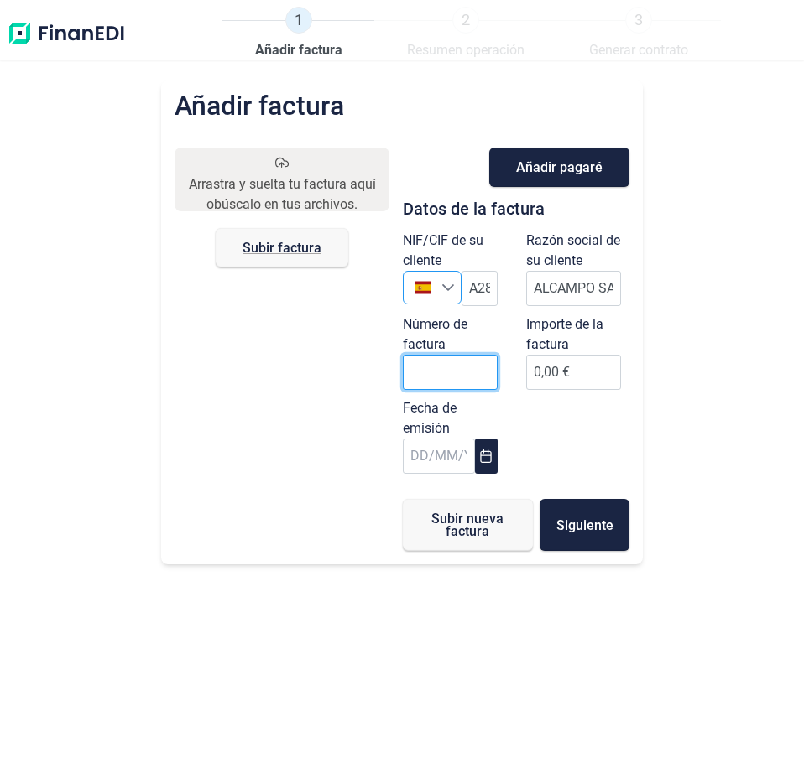
click at [433, 369] on input "Número de factura" at bounding box center [450, 372] width 95 height 35
type input "6"
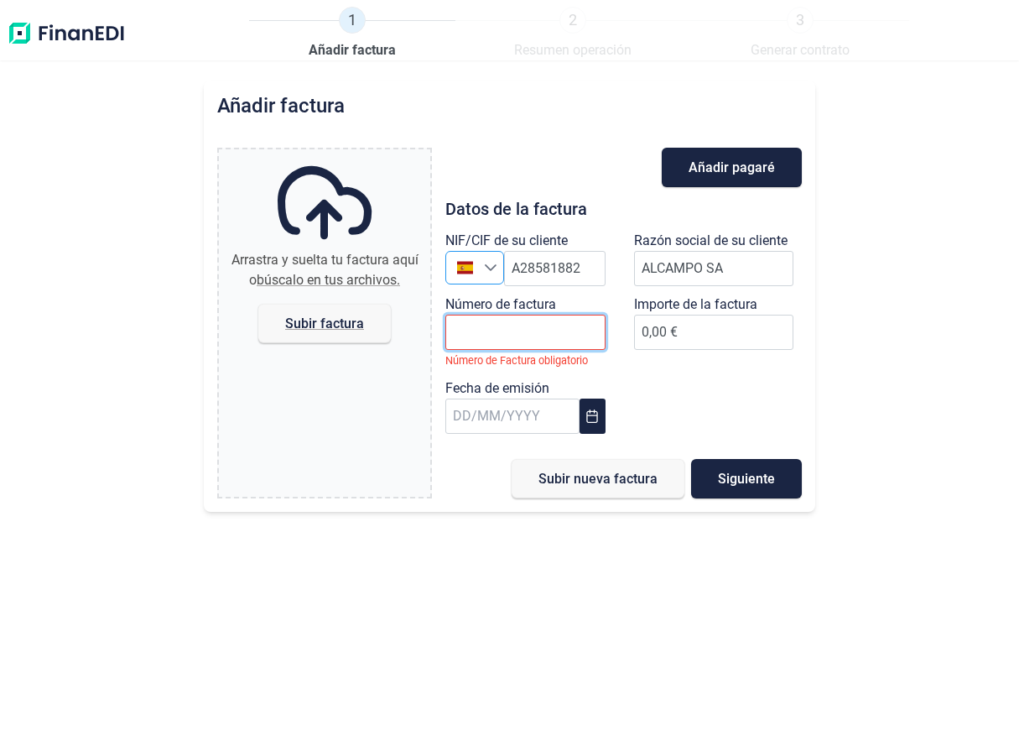
click at [476, 338] on input "Número de factura" at bounding box center [525, 332] width 160 height 35
type input "000613"
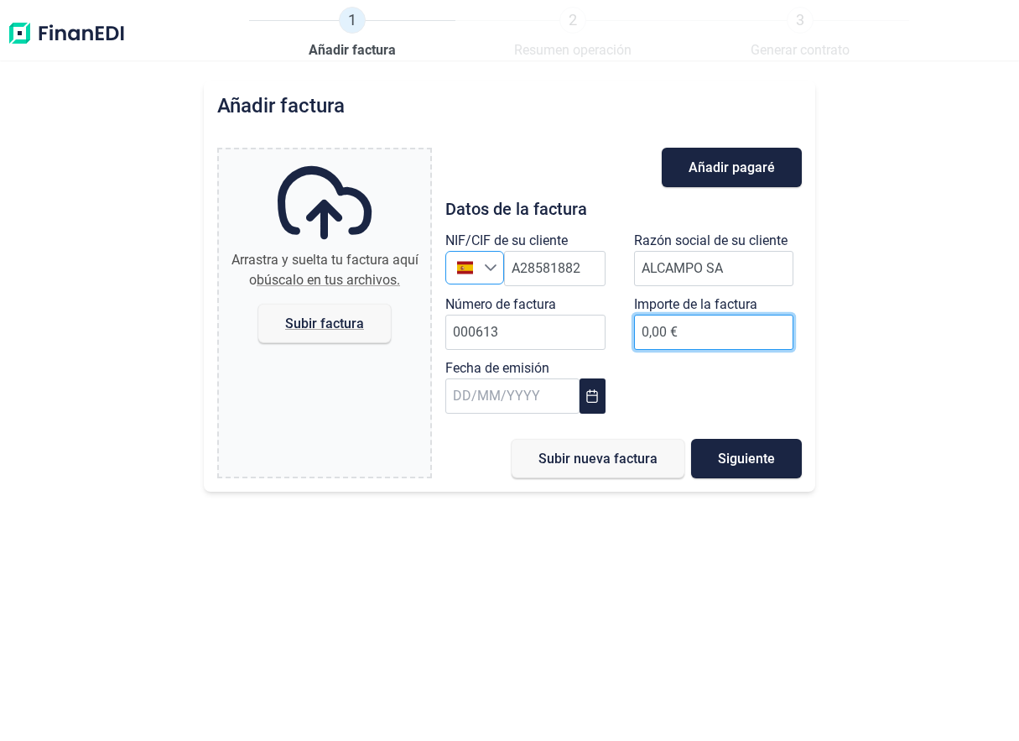
click at [653, 324] on input "0,00 €" at bounding box center [714, 332] width 160 height 35
type input "25653"
type input "25.653,21 €"
click at [450, 393] on input "text" at bounding box center [512, 395] width 134 height 35
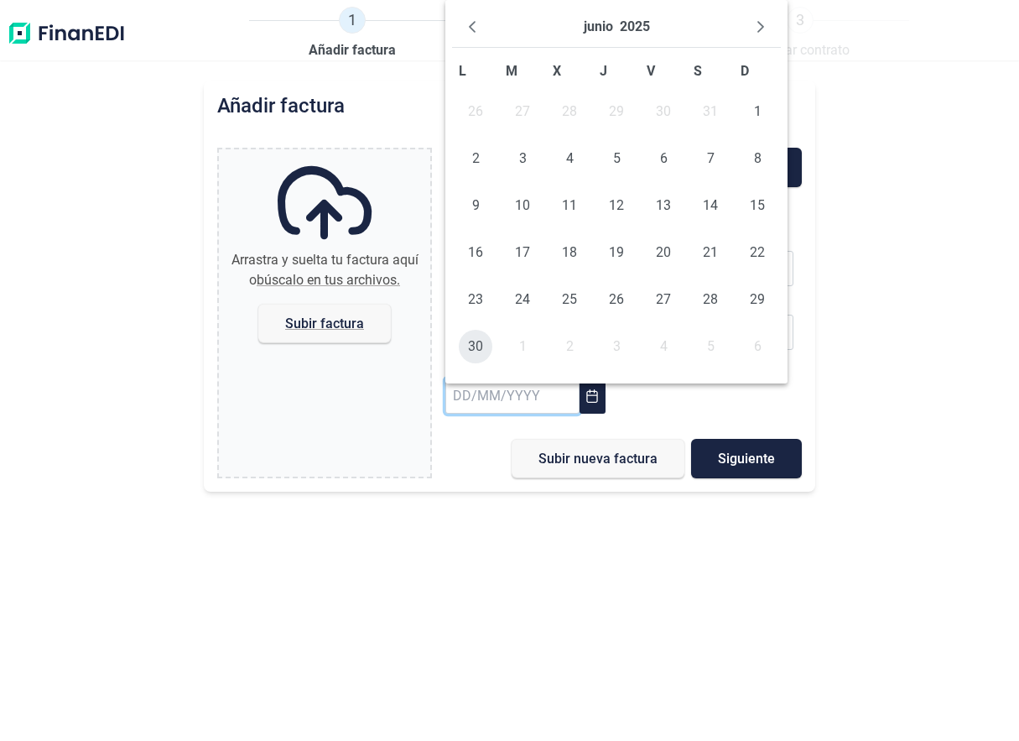
click at [473, 346] on span "30" at bounding box center [476, 347] width 34 height 34
type input "[DATE]"
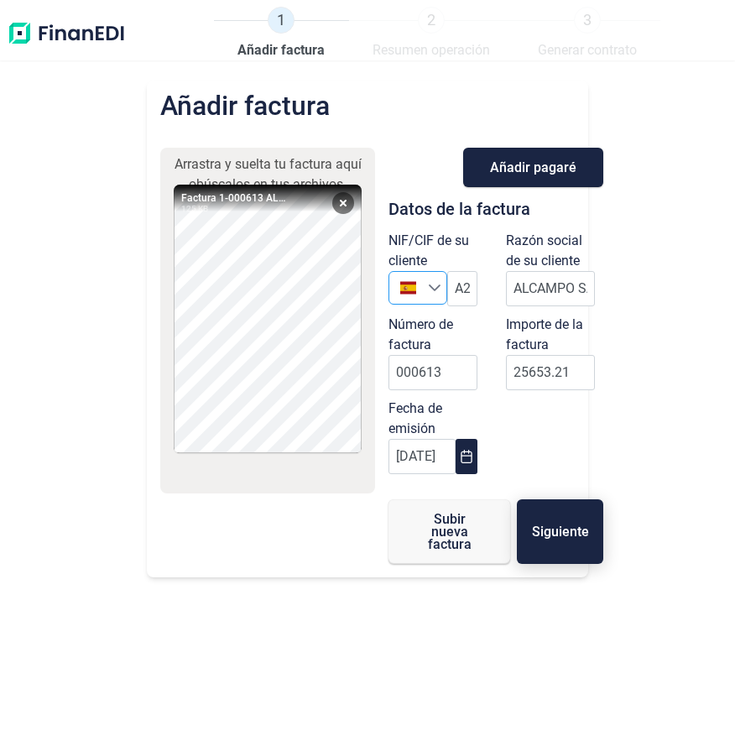
click at [550, 523] on button "Siguiente" at bounding box center [560, 531] width 86 height 65
click at [538, 518] on button "Siguiente" at bounding box center [560, 531] width 86 height 65
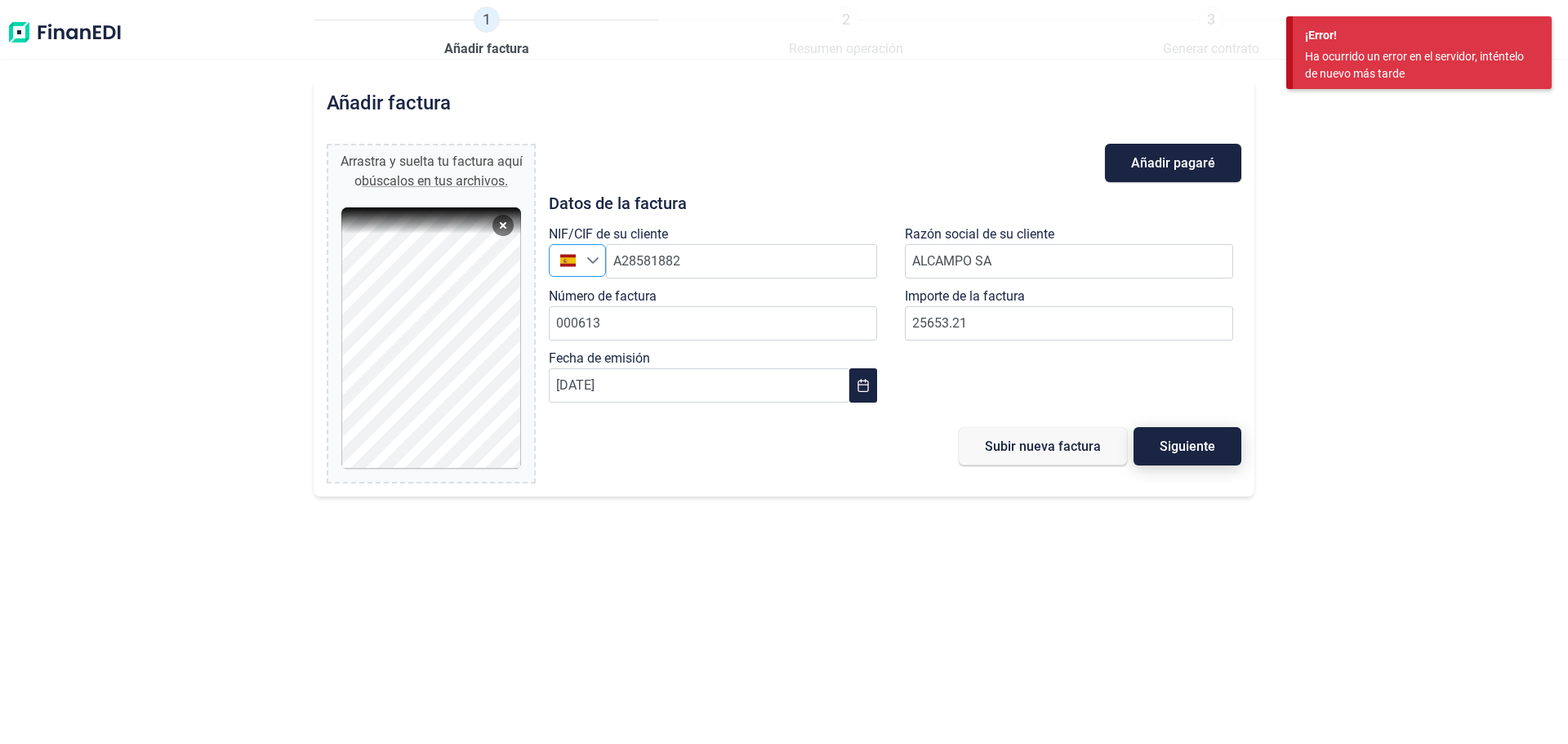
click at [1203, 455] on button "Siguiente" at bounding box center [1187, 446] width 108 height 38
click at [251, 104] on div "Añadir factura Arrastra y suelta tu factura aquí o búscalos en tus archivos. Fa…" at bounding box center [784, 412] width 1568 height 666
click at [1525, 92] on div "¡Error! Ha ocurrido un error en el servidor, inténtelo de nuevo más tarde" at bounding box center [1419, 58] width 266 height 85
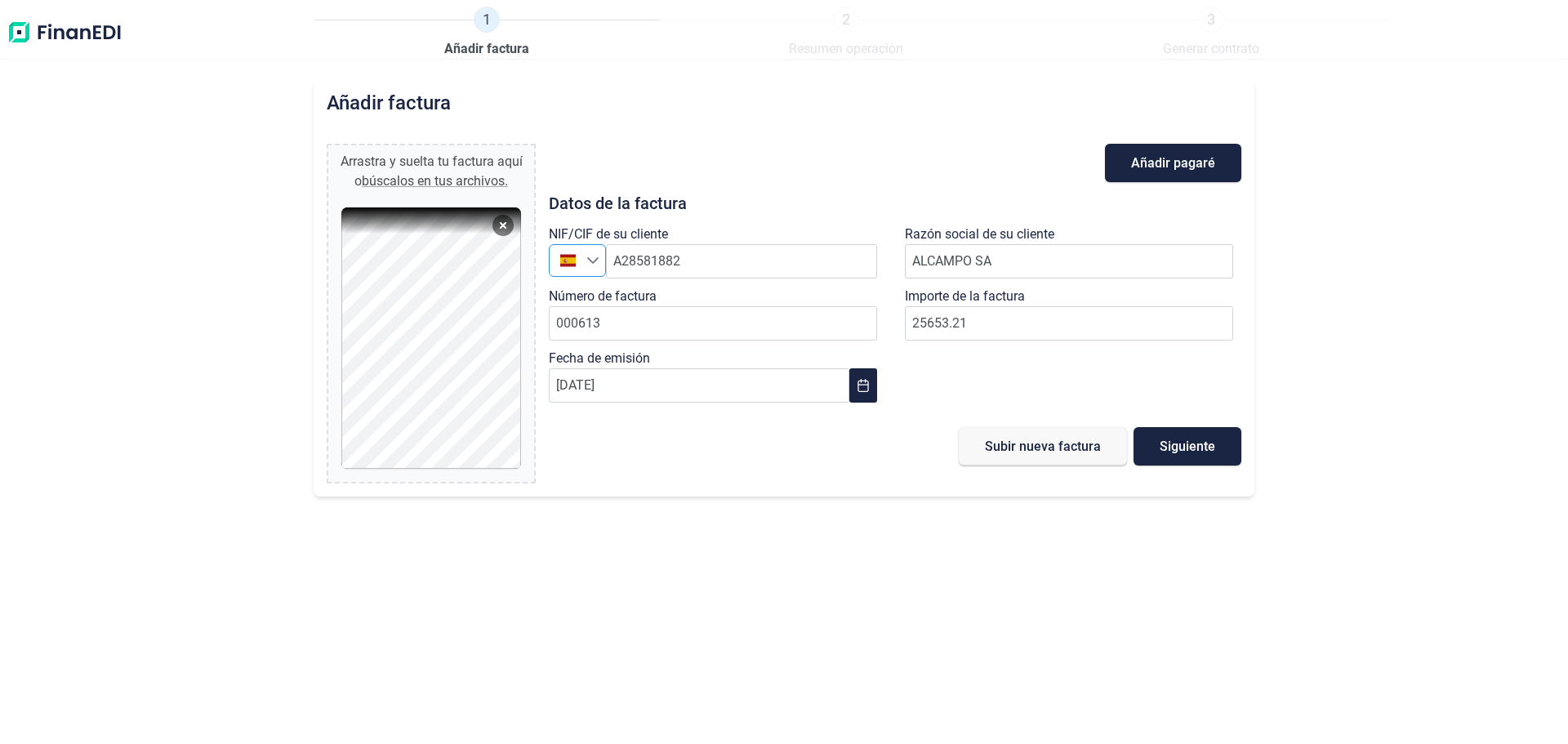
click at [1411, 339] on div "Añadir factura Arrastra y suelta tu factura aquí o búscalos en tus archivos. Fa…" at bounding box center [784, 412] width 1568 height 666
click at [570, 56] on li "1 Añadir factura" at bounding box center [487, 33] width 345 height 53
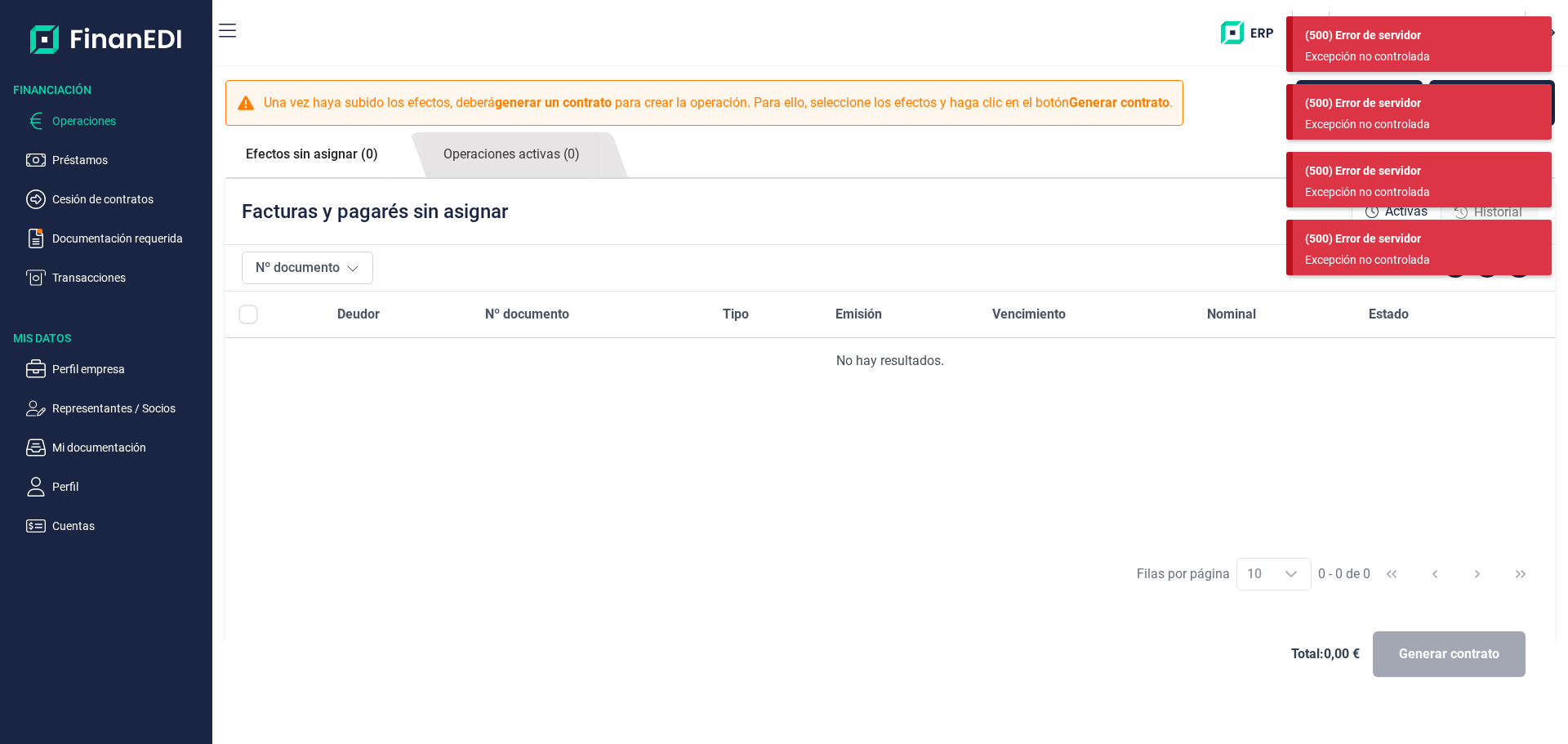
click at [1397, 54] on div "Excepción no controlada" at bounding box center [1416, 56] width 222 height 18
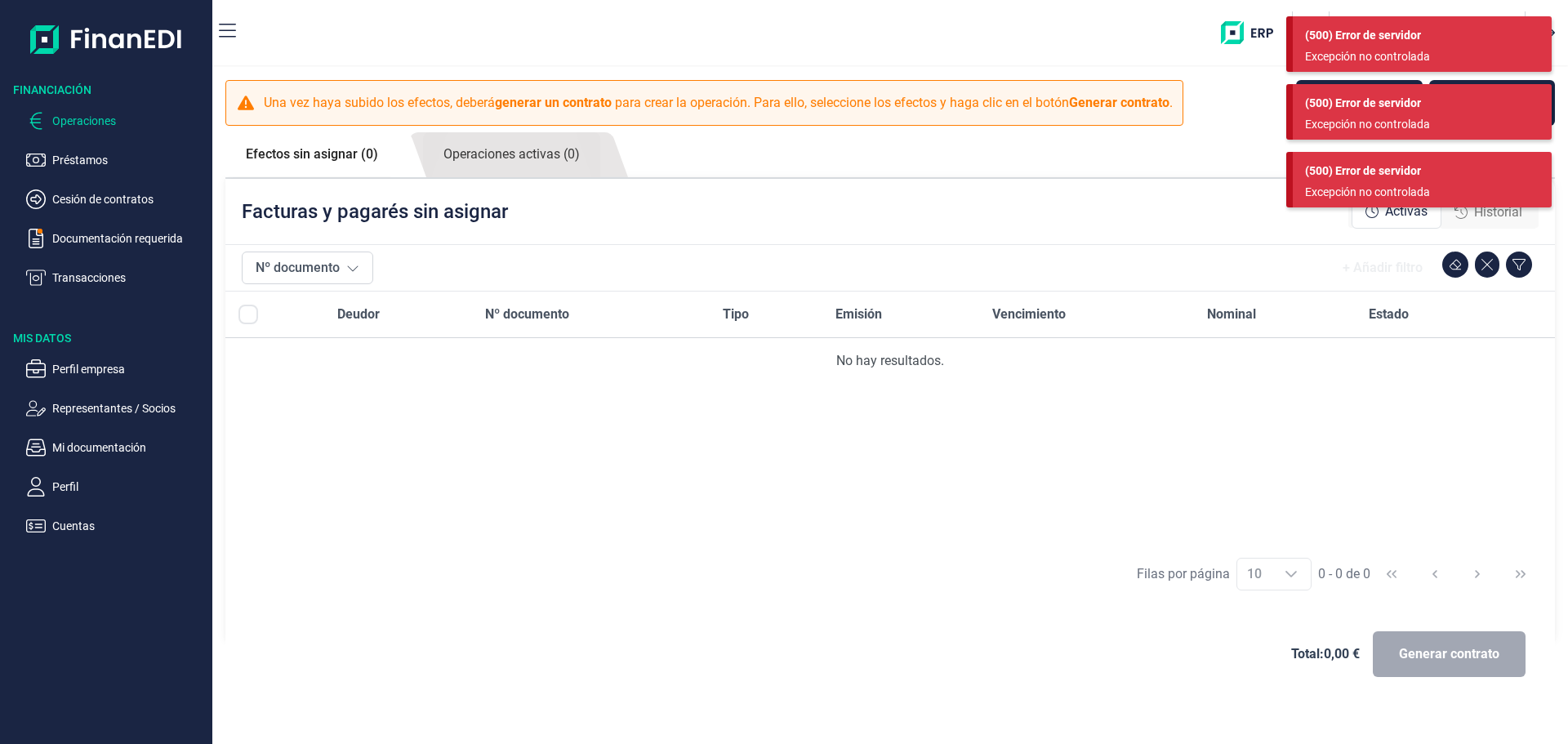
click at [1397, 54] on div "Excepción no controlada" at bounding box center [1416, 56] width 222 height 18
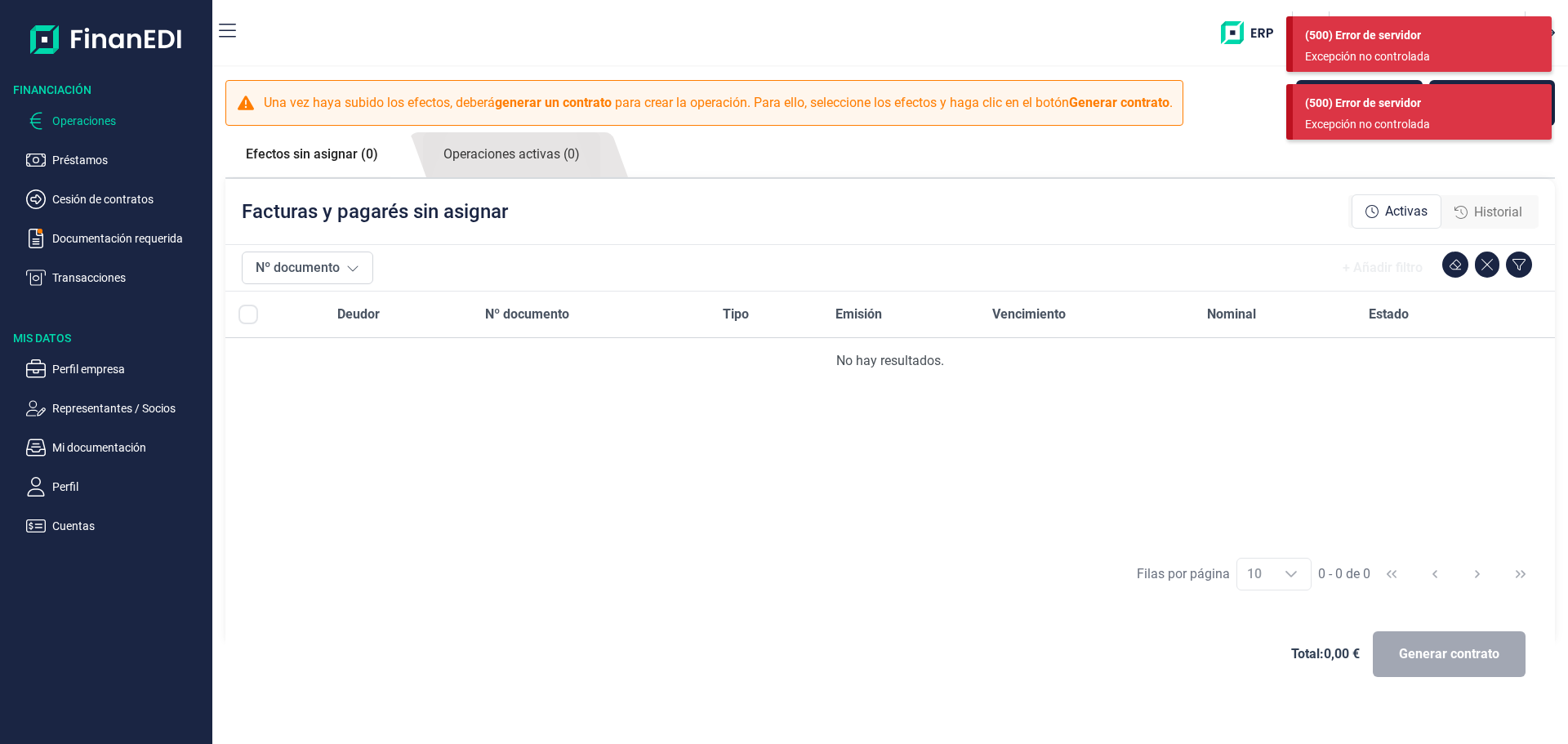
click at [1397, 54] on div "Excepción no controlada" at bounding box center [1416, 56] width 222 height 18
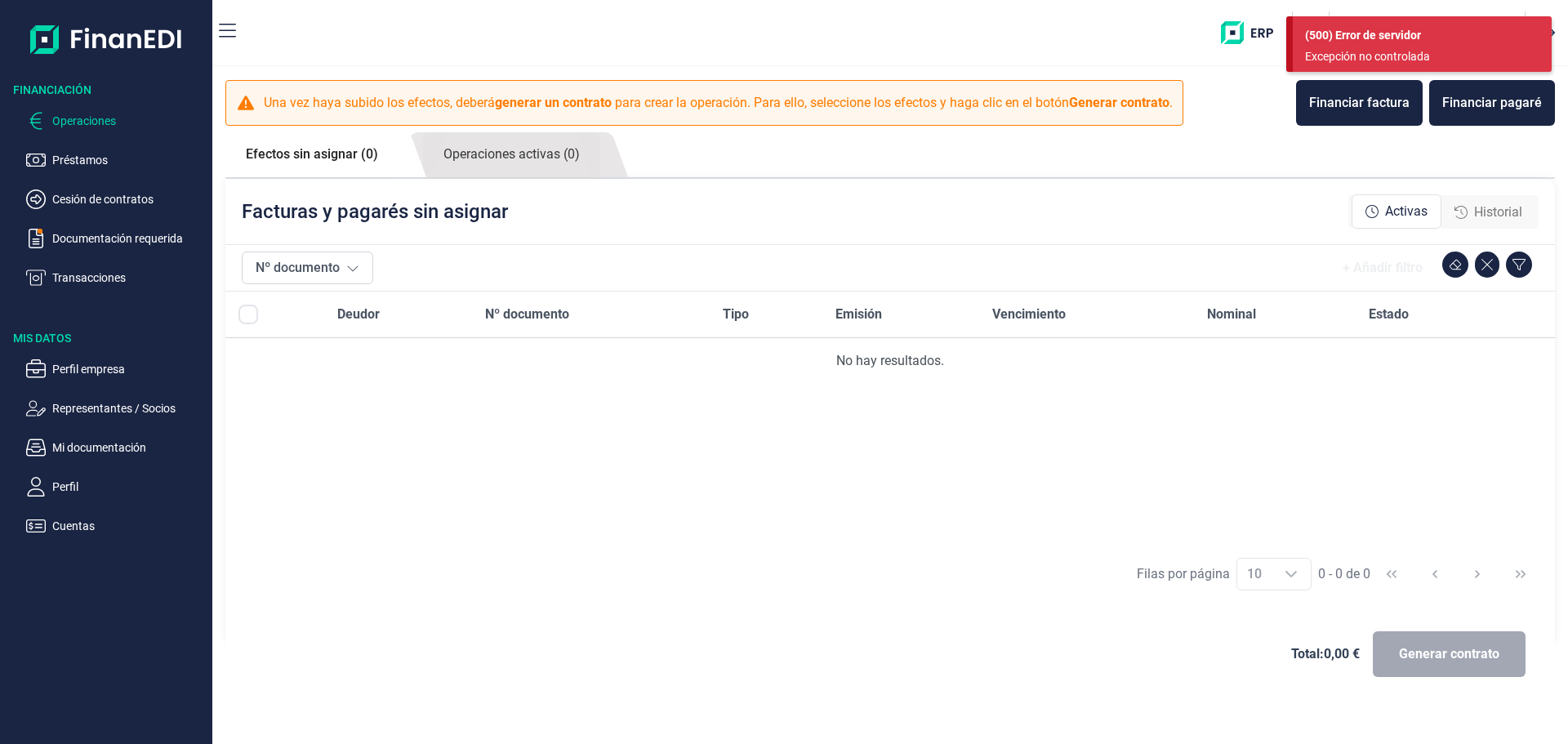
click at [1397, 54] on div "Excepción no controlada" at bounding box center [1416, 56] width 222 height 18
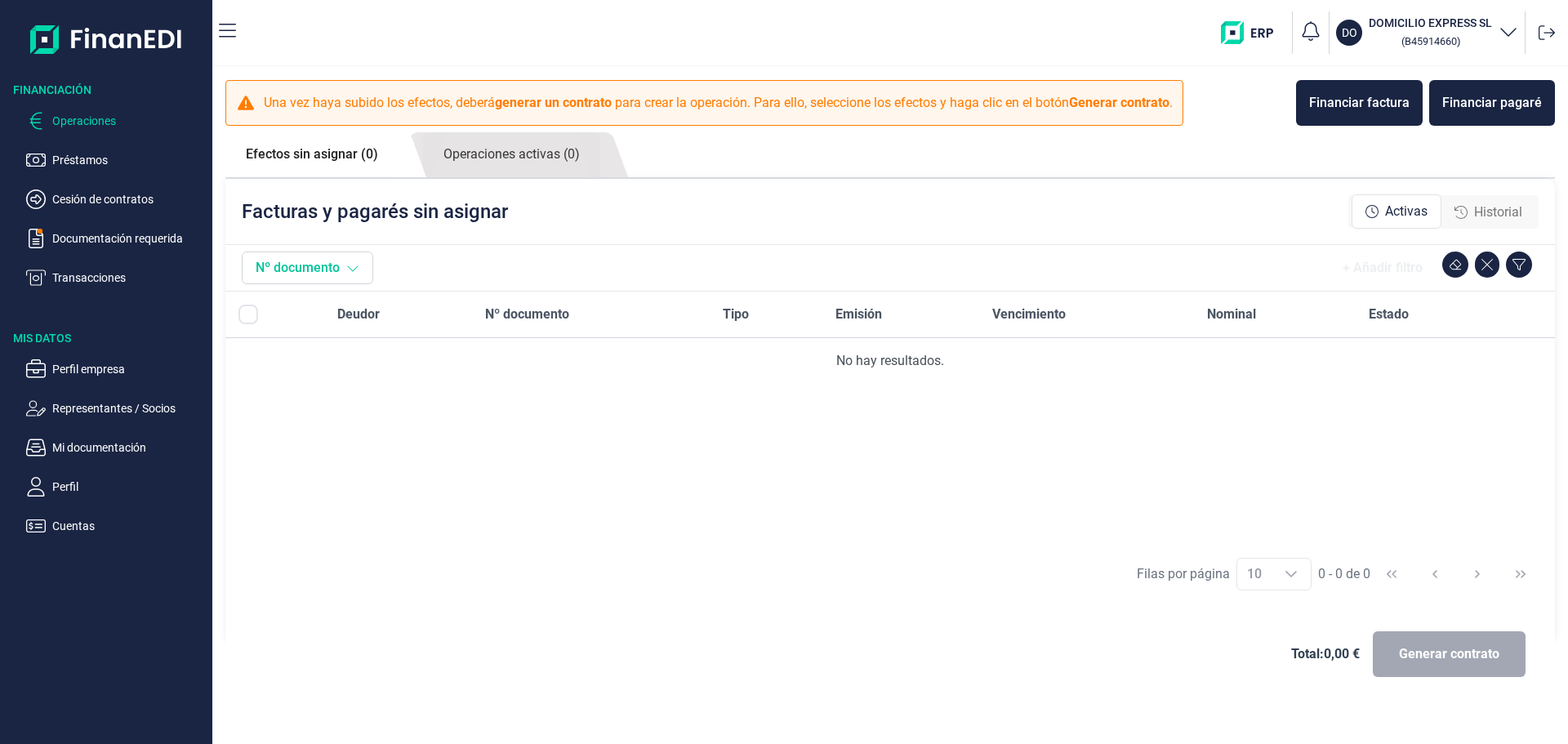
click at [366, 261] on button "Nº documento" at bounding box center [307, 268] width 131 height 33
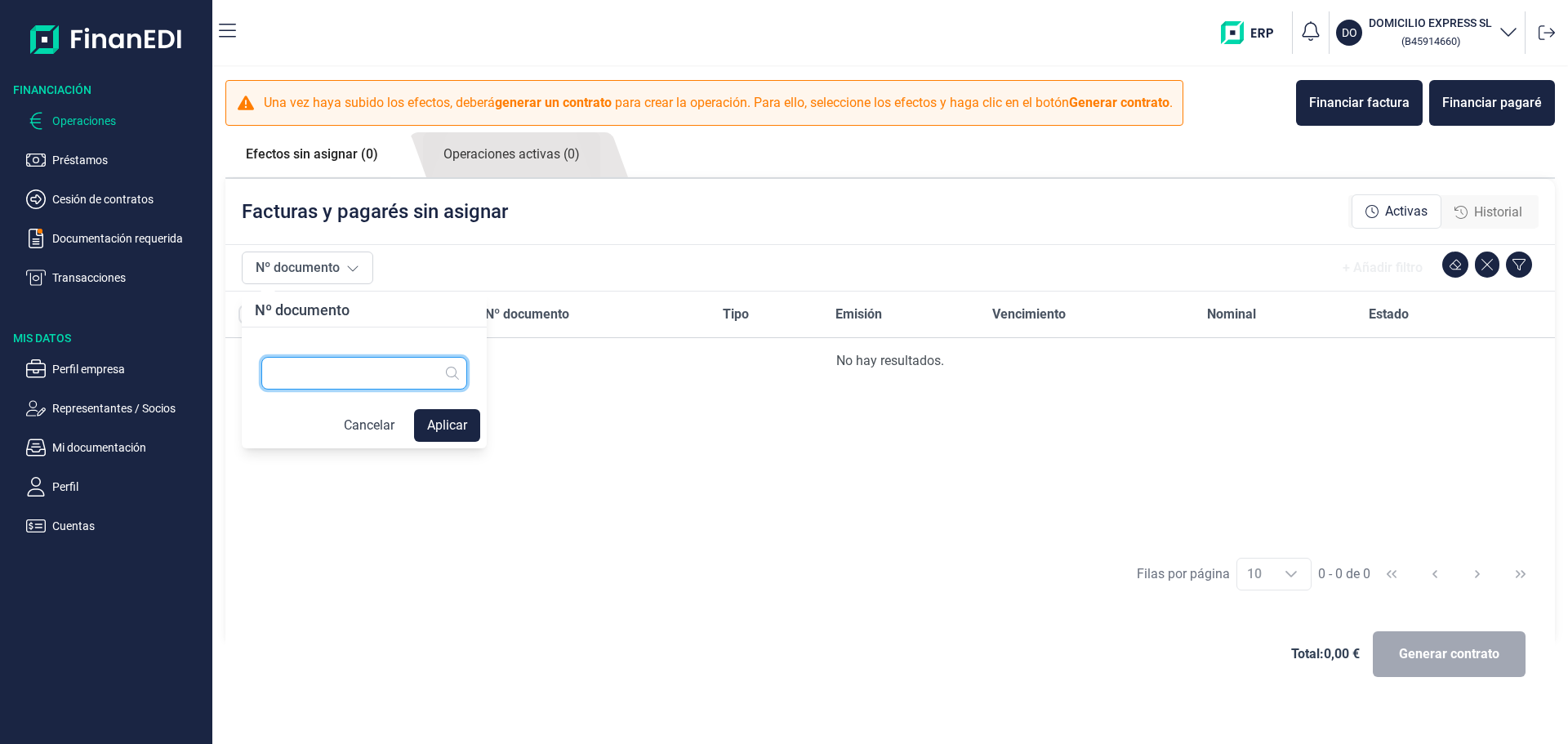
click at [314, 364] on input "text" at bounding box center [363, 374] width 205 height 33
type input "6"
type input "000605"
click at [450, 422] on button "Aplicar" at bounding box center [447, 426] width 66 height 33
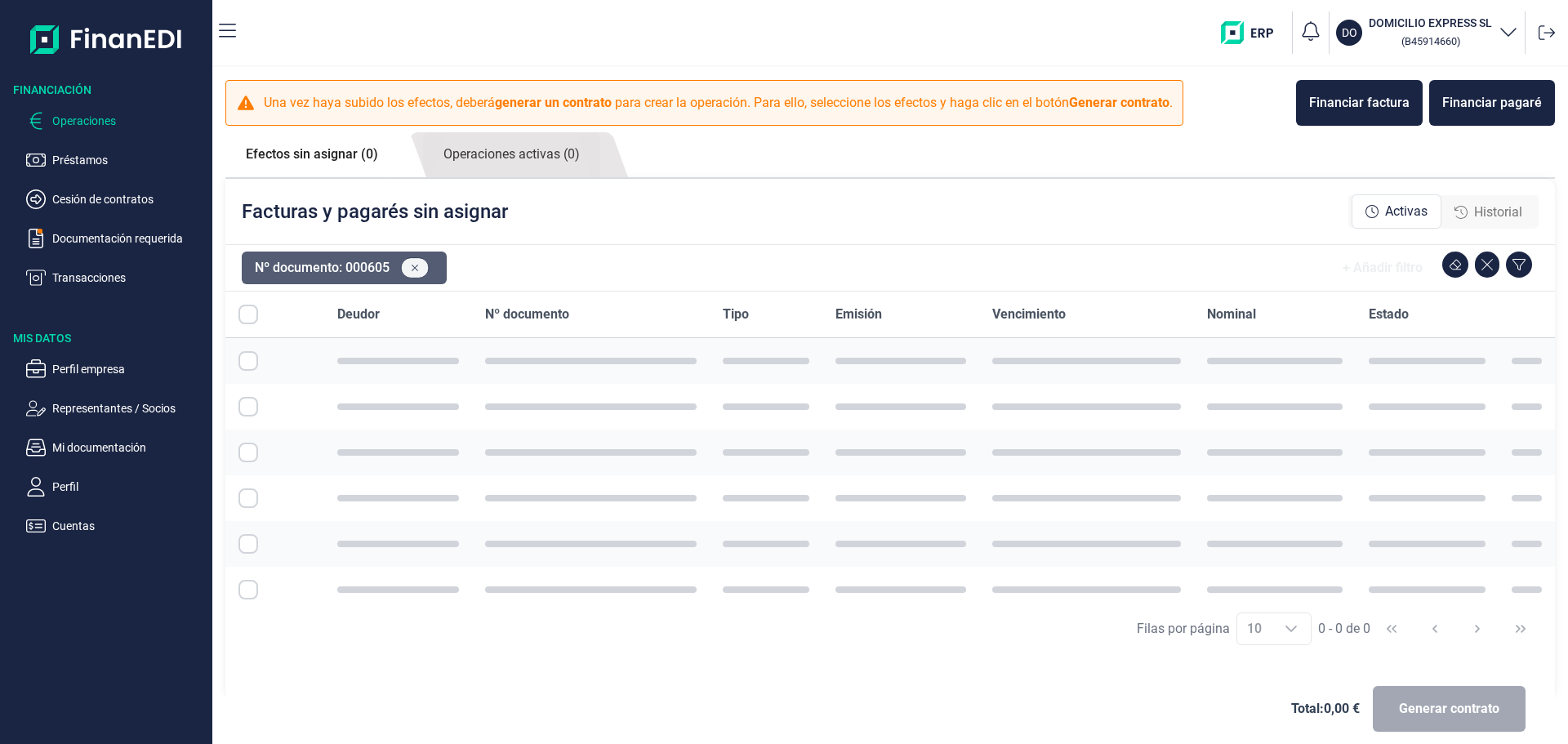
click at [424, 263] on button at bounding box center [415, 268] width 28 height 21
click at [104, 231] on p "Documentación requerida" at bounding box center [130, 239] width 154 height 19
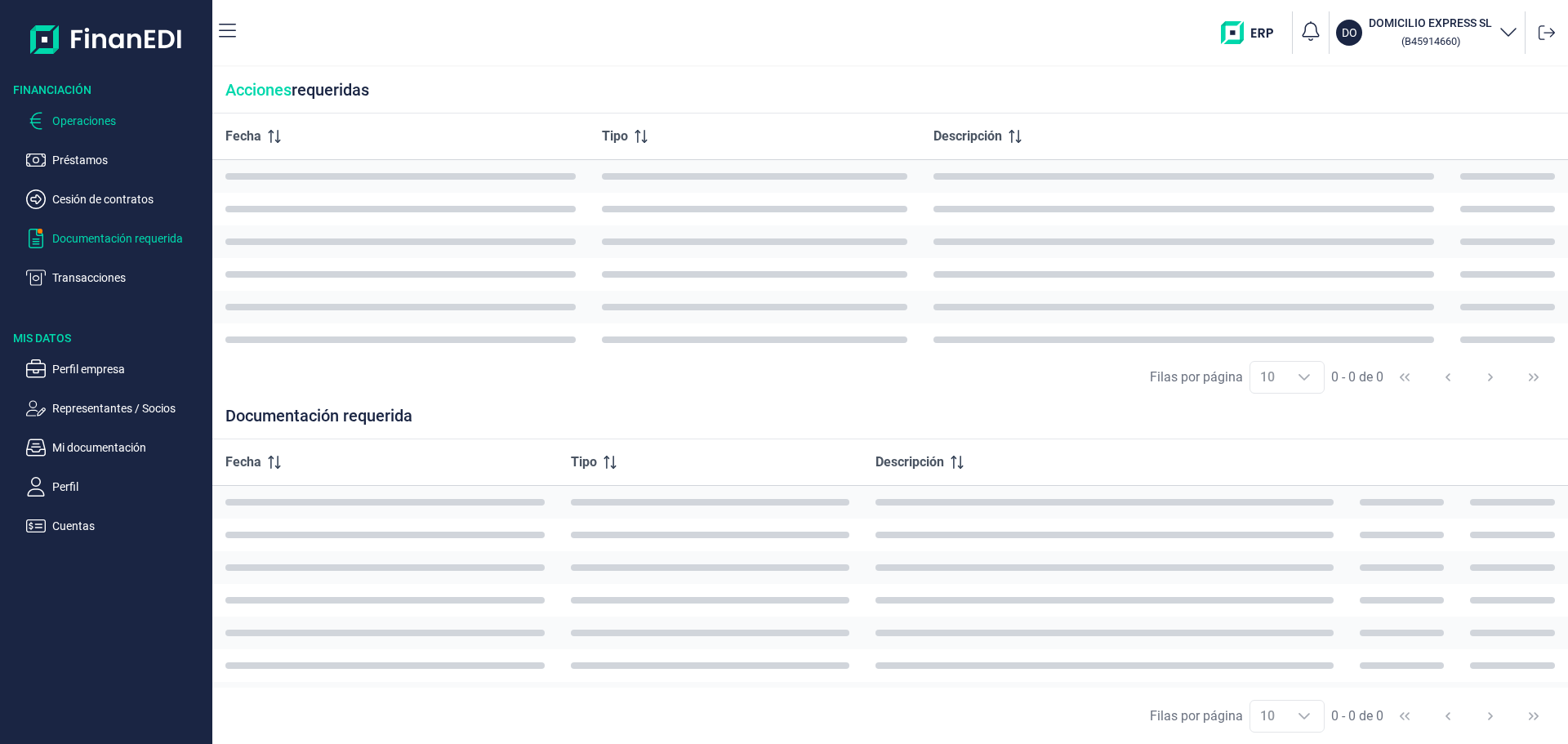
click at [100, 117] on p "Operaciones" at bounding box center [130, 121] width 154 height 19
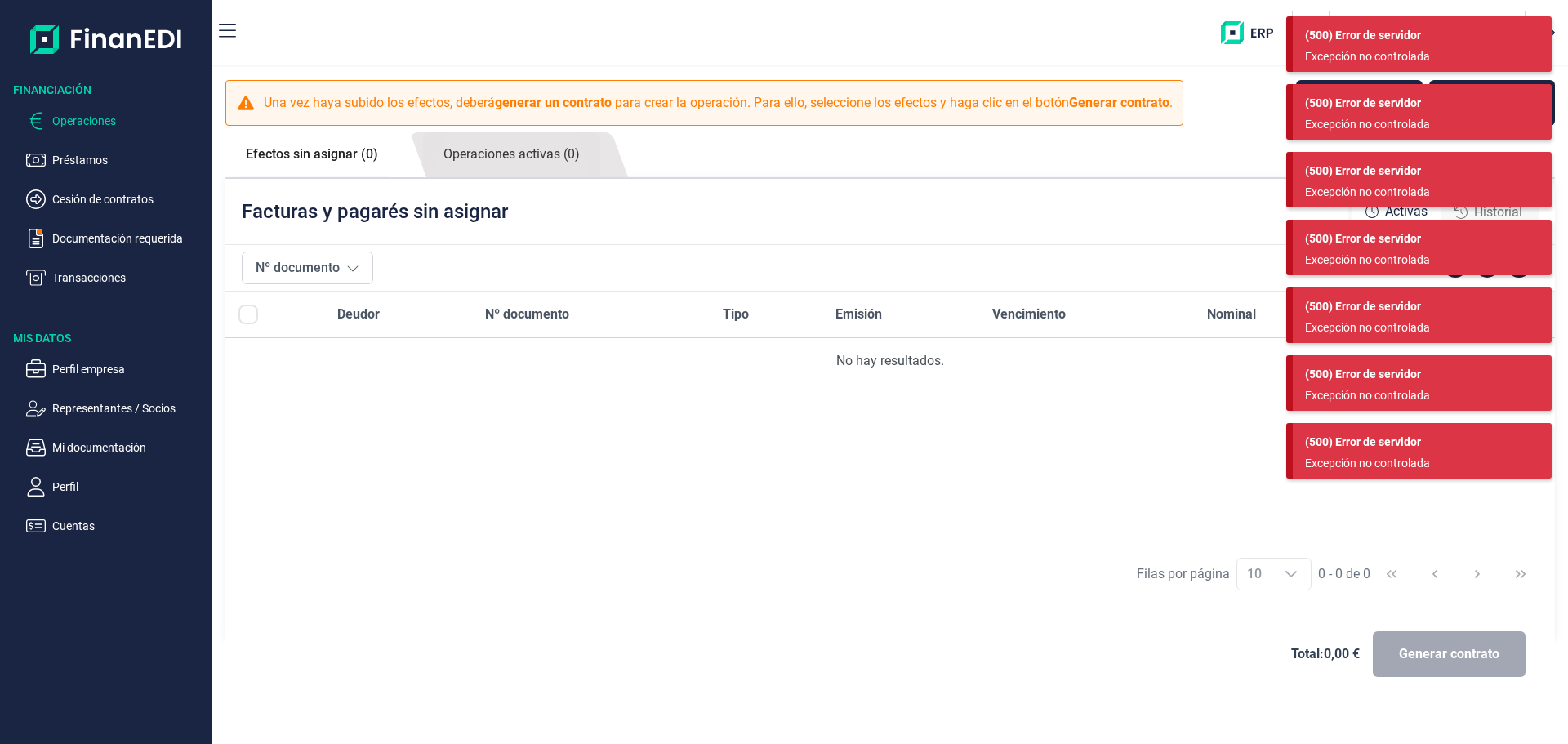
click at [1529, 42] on div "(500) Error de servidor" at bounding box center [1422, 36] width 235 height 18
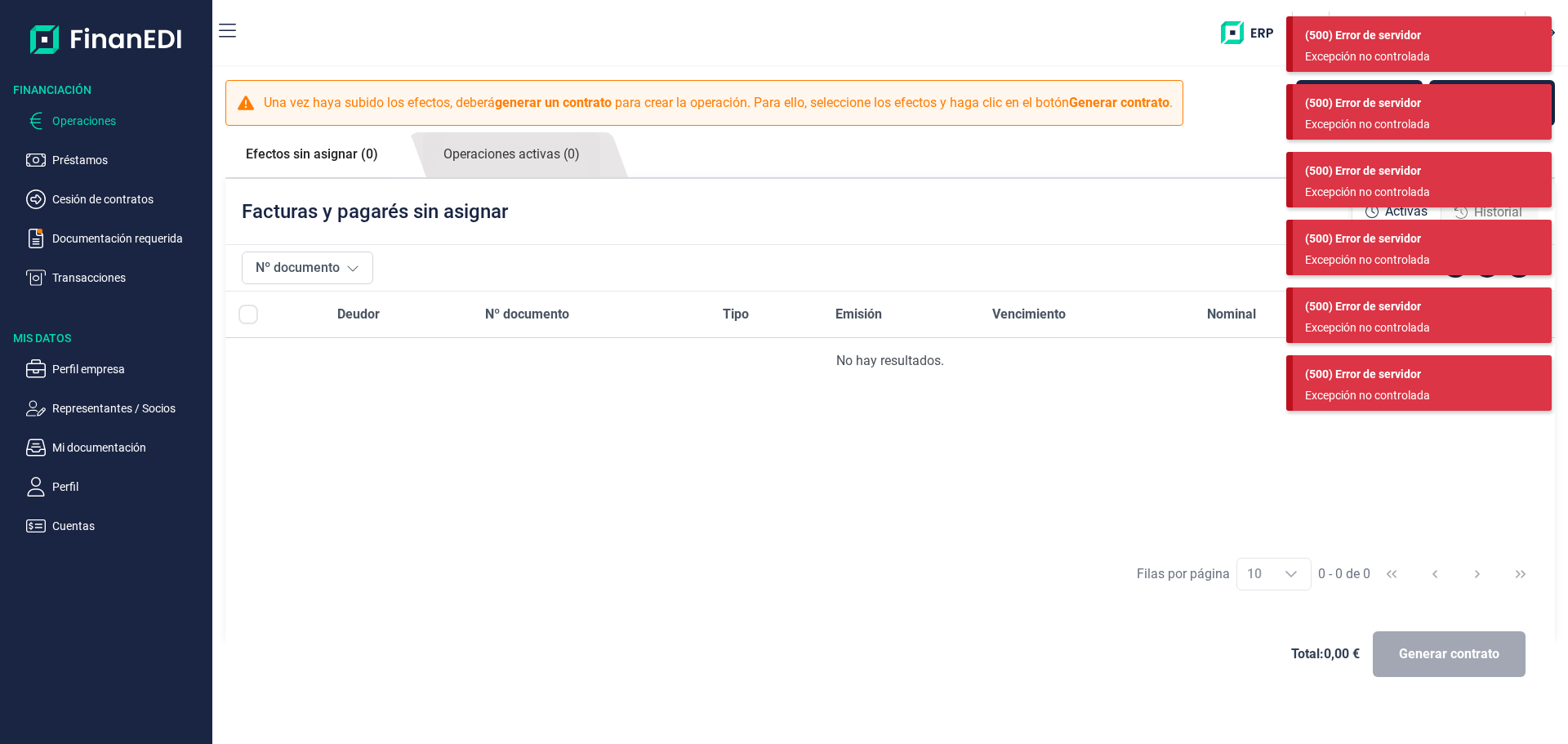
click at [1529, 42] on div "(500) Error de servidor" at bounding box center [1422, 36] width 235 height 18
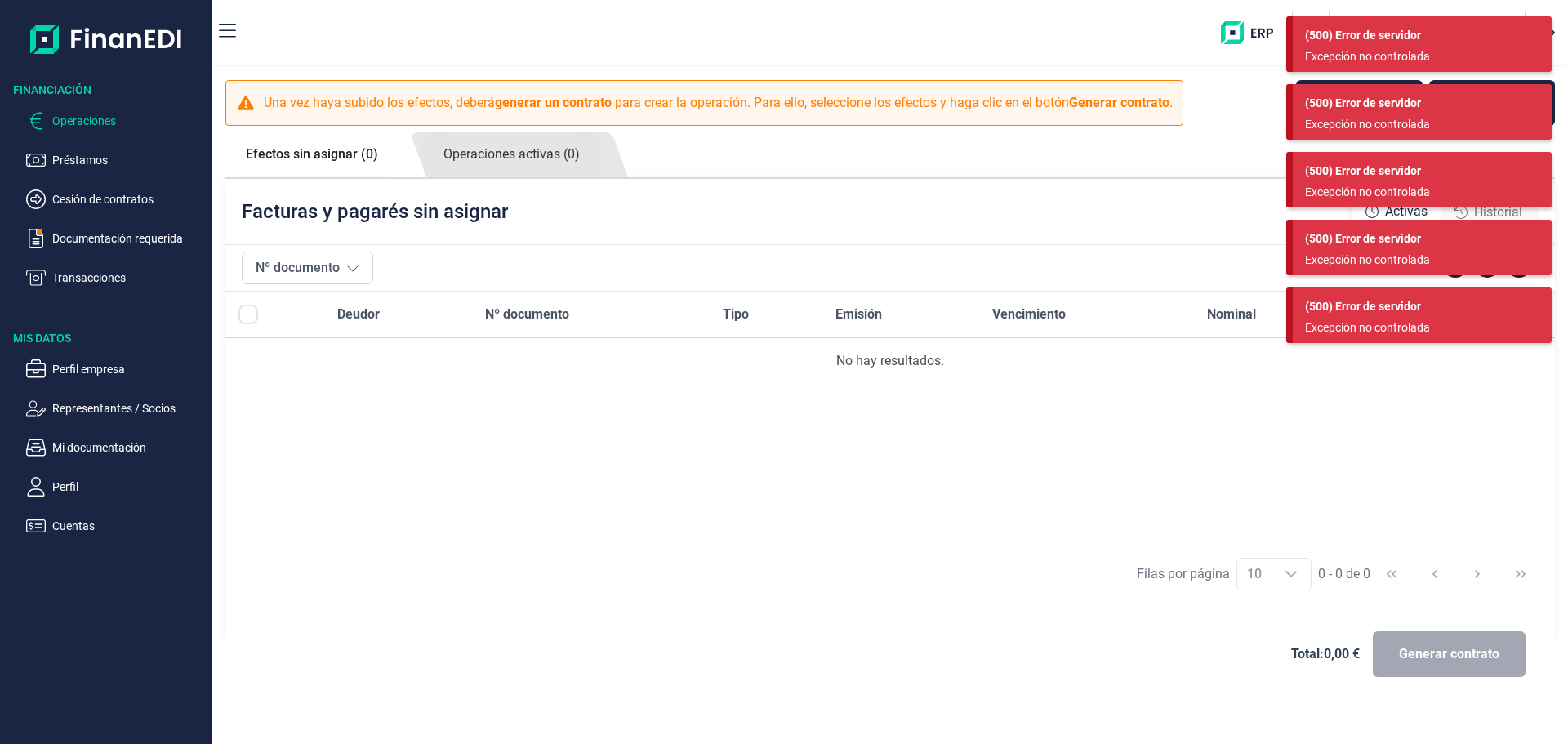
click at [1529, 42] on div "(500) Error de servidor" at bounding box center [1422, 36] width 235 height 18
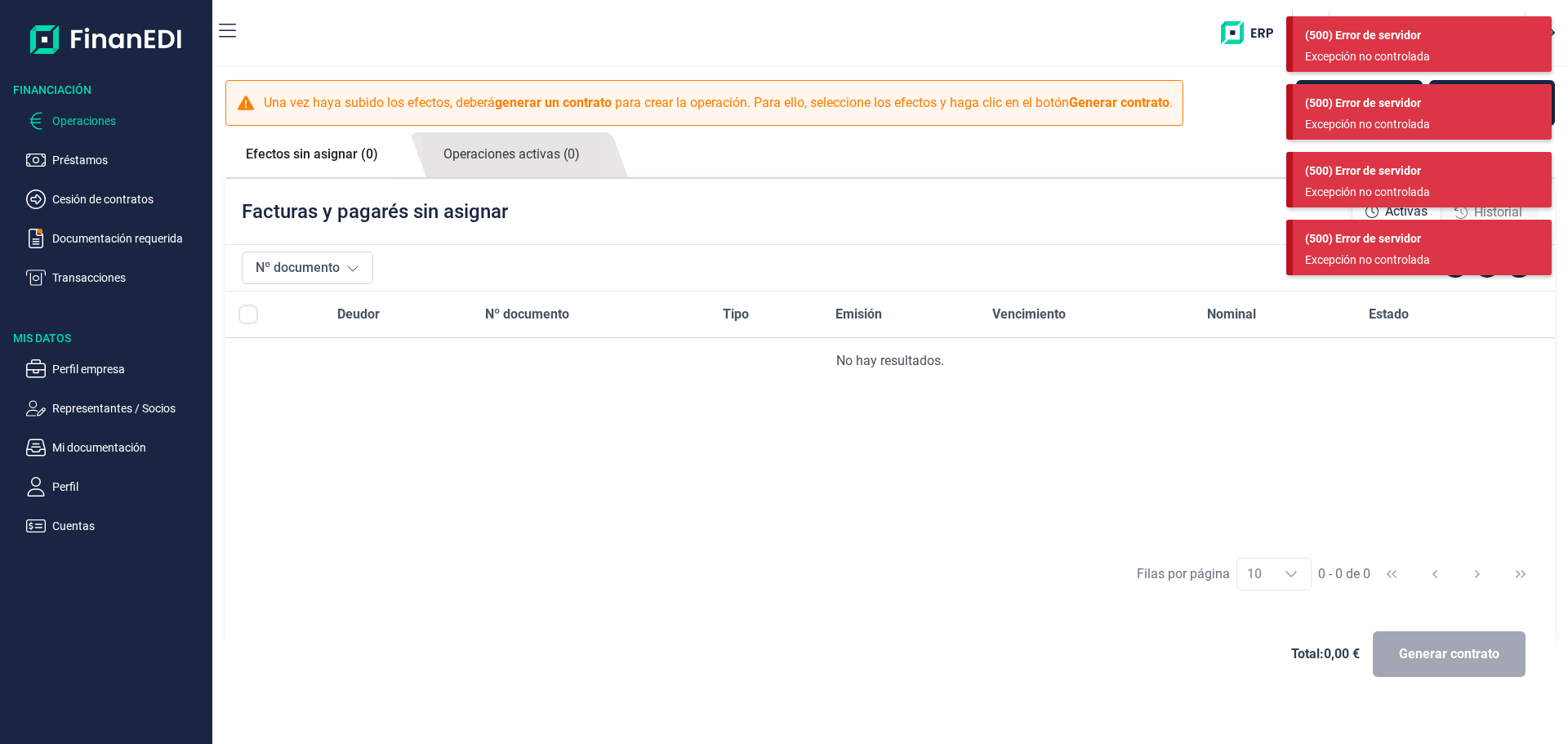
click at [1529, 42] on div "(500) Error de servidor" at bounding box center [1422, 36] width 235 height 18
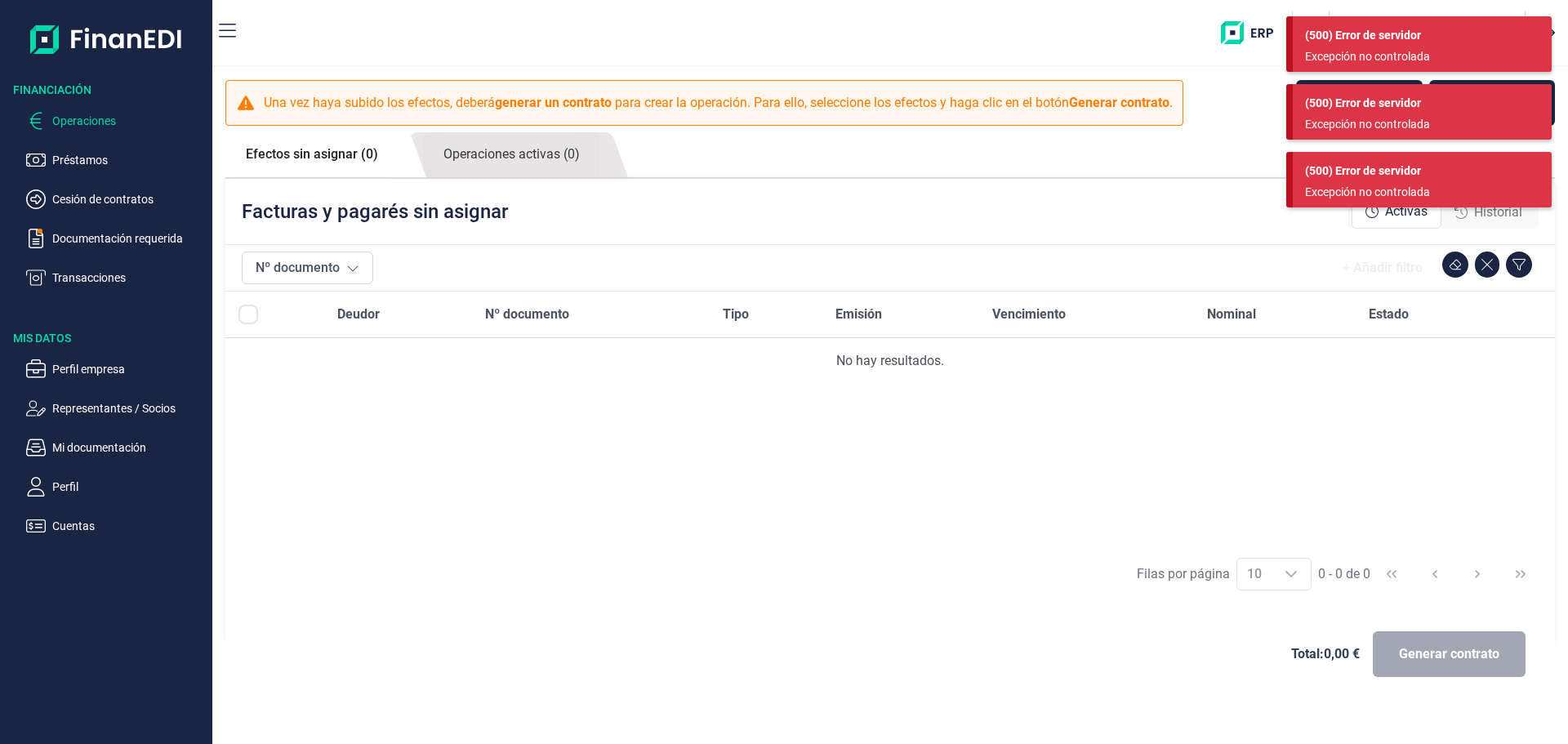
click at [1529, 42] on div "(500) Error de servidor" at bounding box center [1422, 36] width 235 height 18
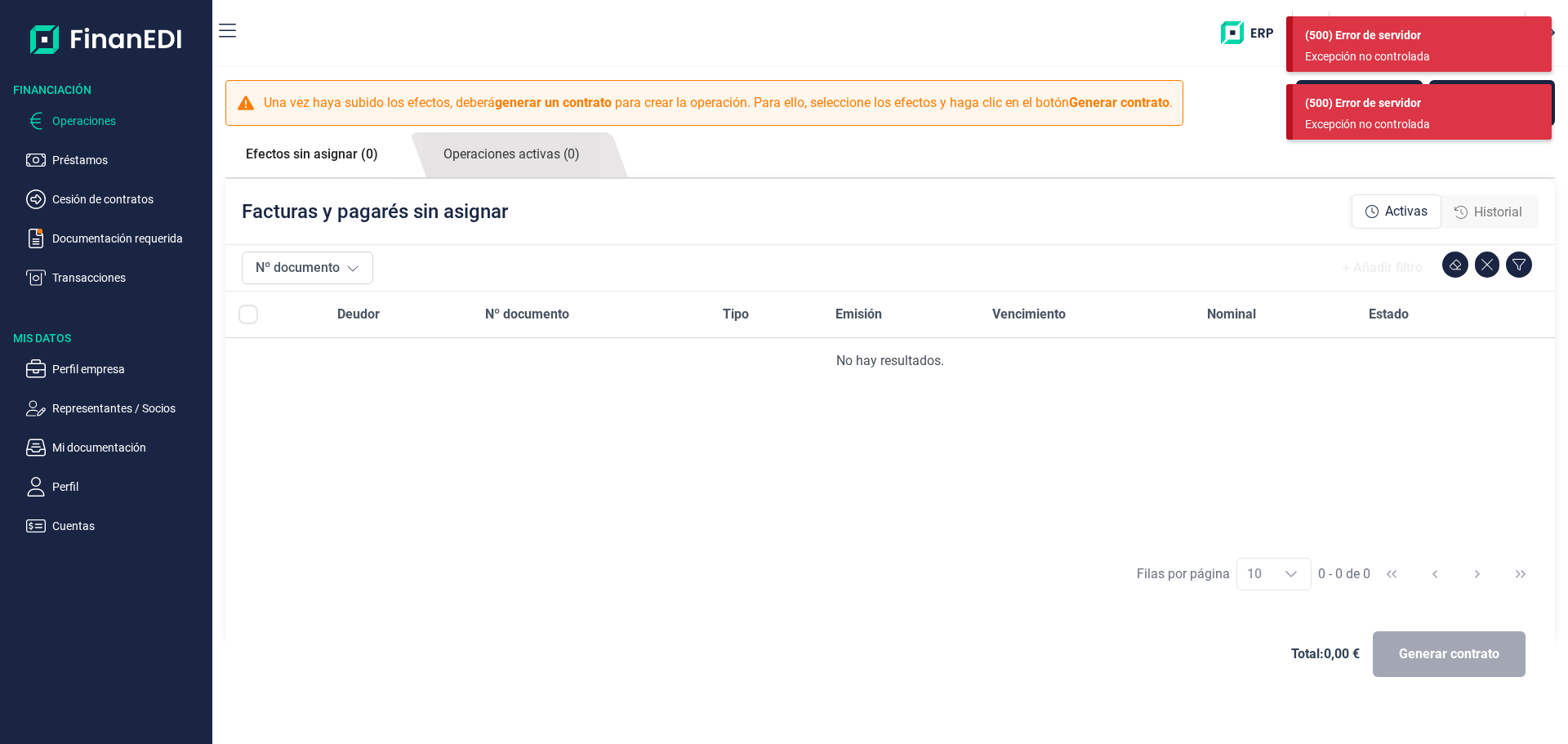
click at [1529, 42] on div "(500) Error de servidor" at bounding box center [1422, 36] width 235 height 18
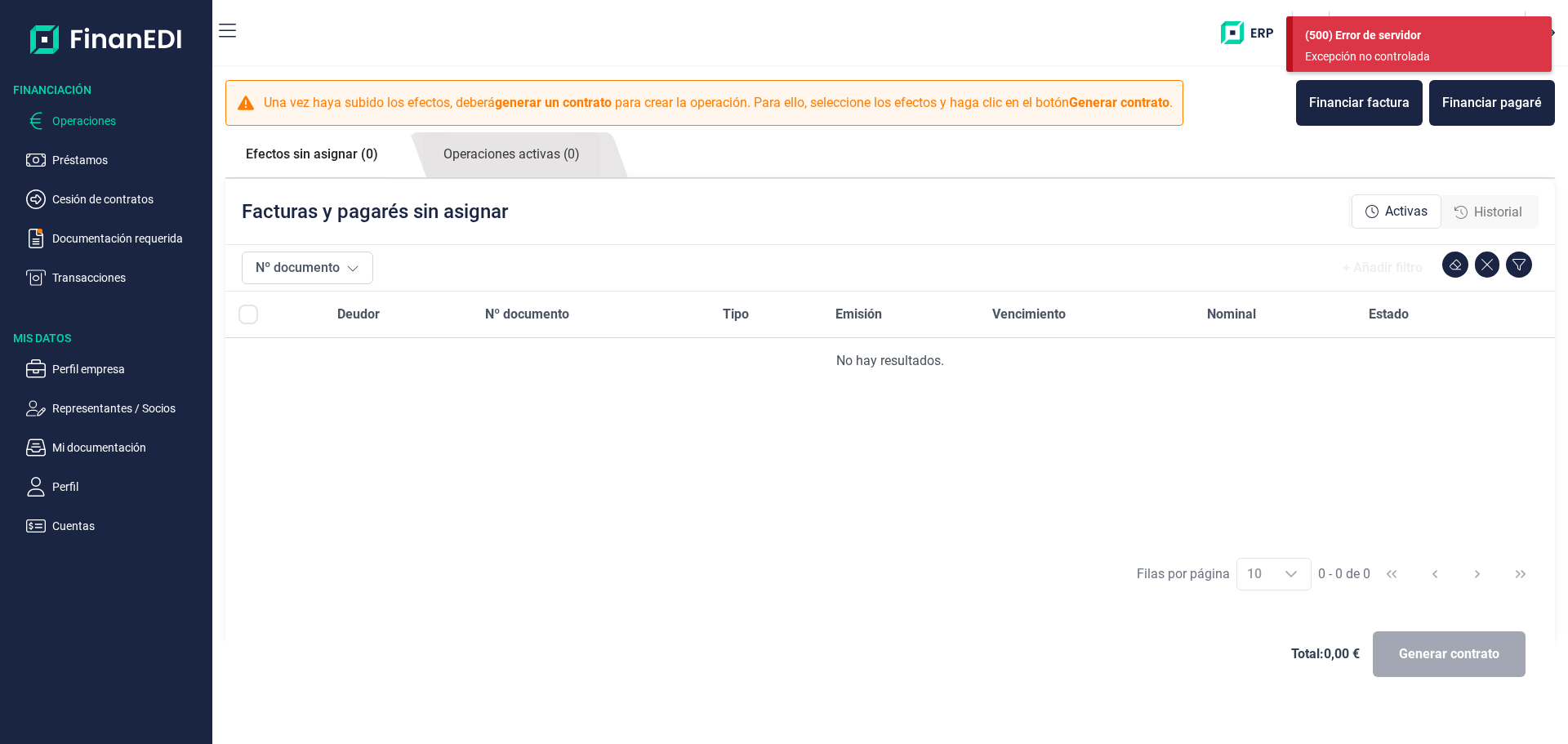
click at [1529, 42] on div "(500) Error de servidor" at bounding box center [1422, 36] width 235 height 18
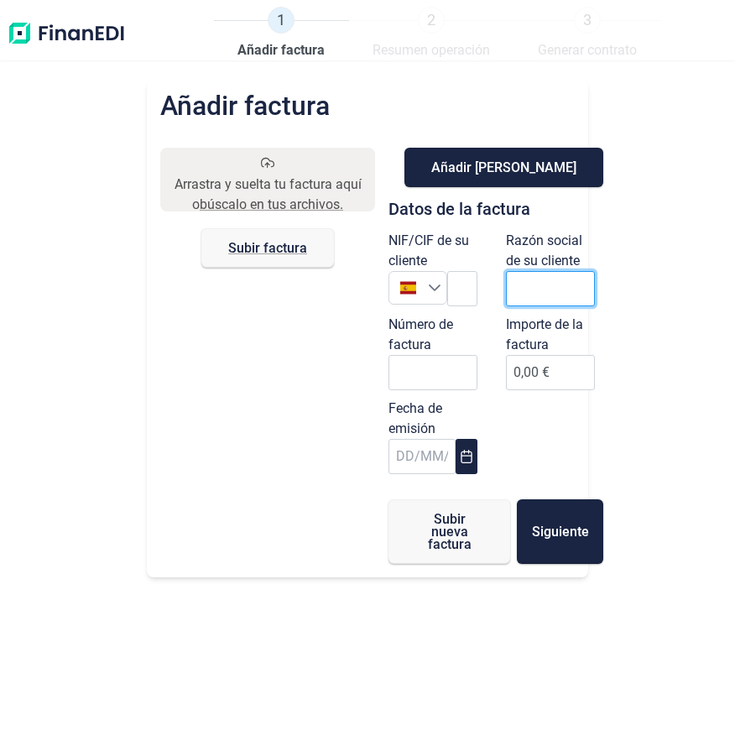
click at [523, 283] on input "text" at bounding box center [550, 288] width 89 height 35
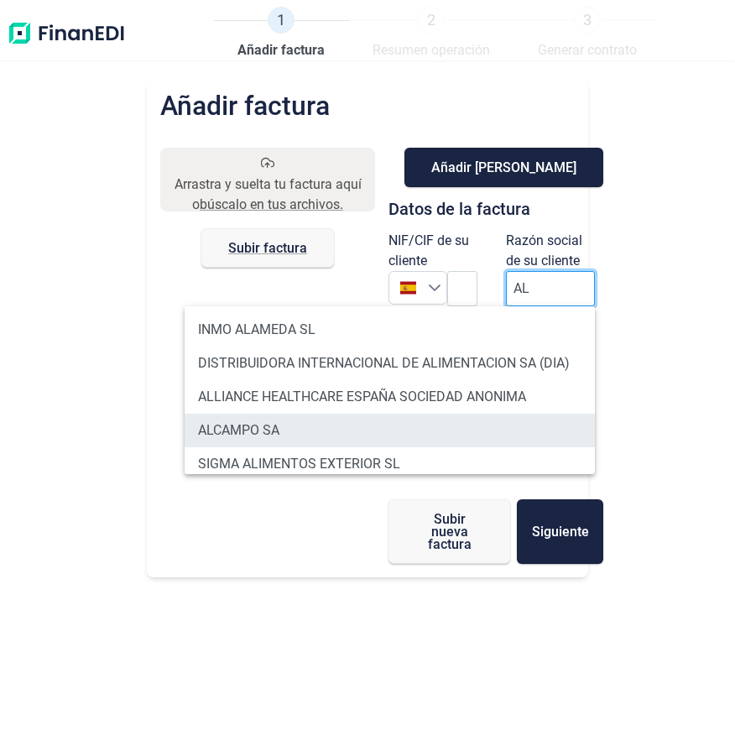
type input "AL"
click at [363, 440] on li "ALCAMPO SA" at bounding box center [390, 431] width 410 height 34
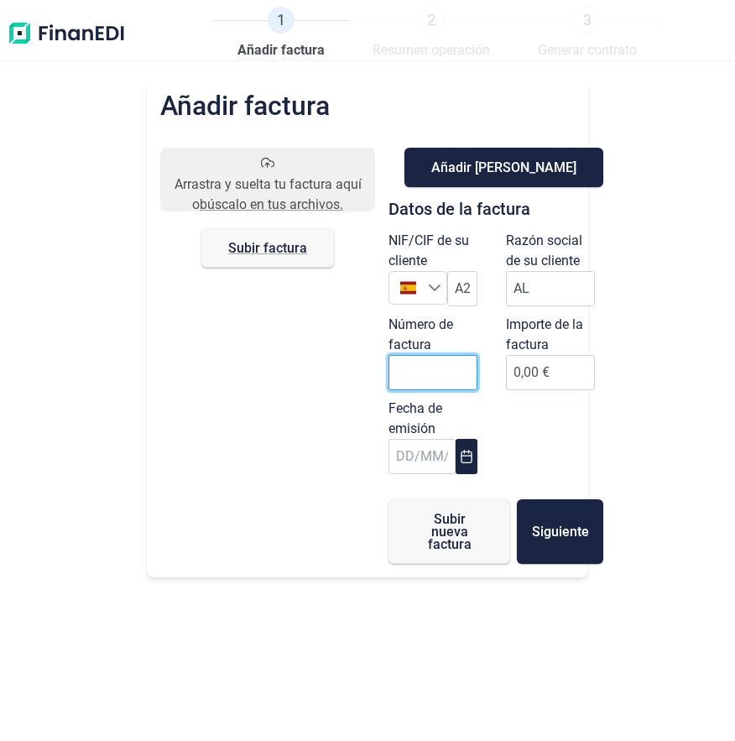
click at [400, 376] on input "Número de factura" at bounding box center [432, 372] width 89 height 35
type input "000613"
click at [466, 455] on icon "Choose Date" at bounding box center [466, 456] width 13 height 13
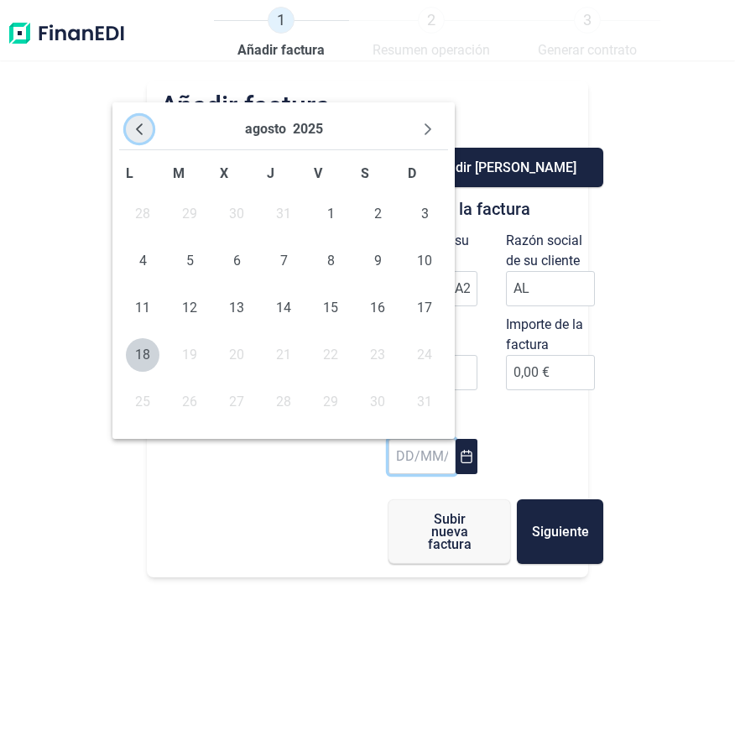
click at [143, 122] on button "Previous Month" at bounding box center [139, 129] width 27 height 27
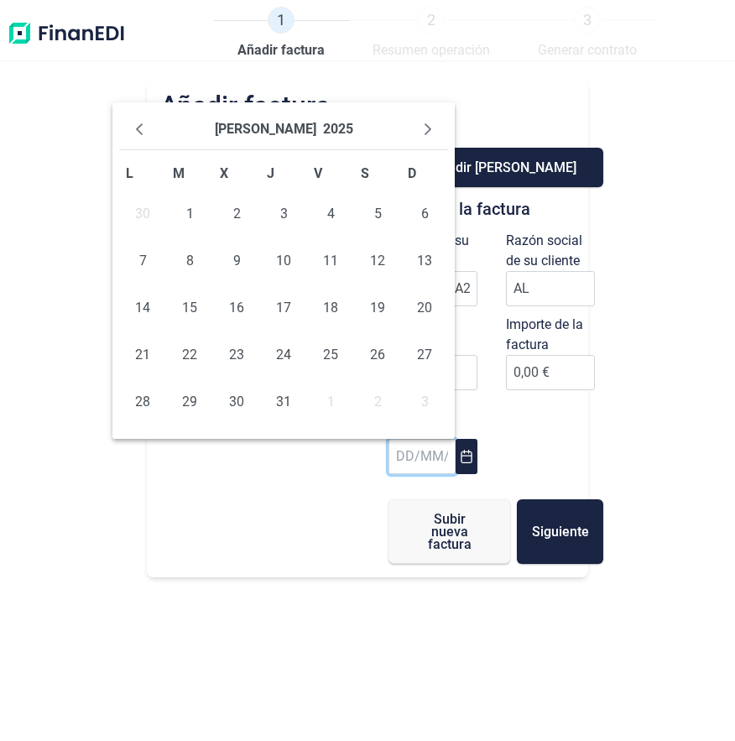
click at [143, 122] on button "Previous Month" at bounding box center [139, 129] width 27 height 27
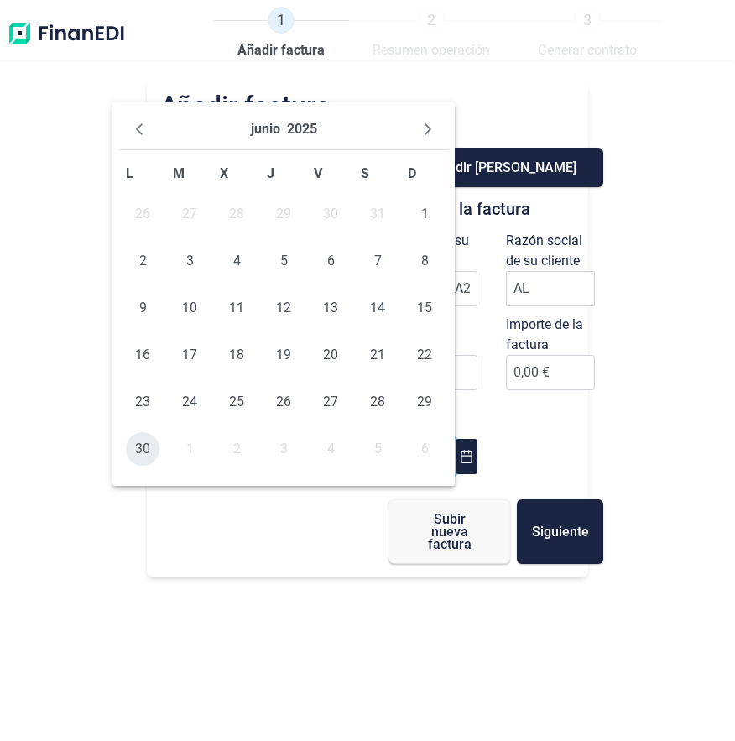
click at [144, 446] on span "30" at bounding box center [143, 449] width 34 height 34
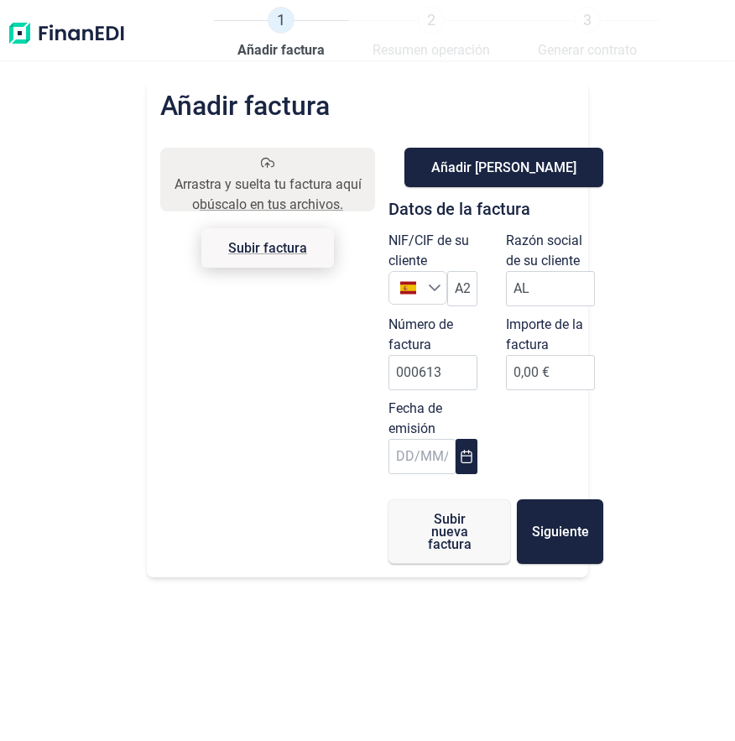
click at [275, 244] on span "Subir factura" at bounding box center [267, 248] width 79 height 13
click at [275, 153] on input "Arrastra y suelta tu factura aquí o búscalo en tus archivos. Subir factura" at bounding box center [267, 150] width 215 height 5
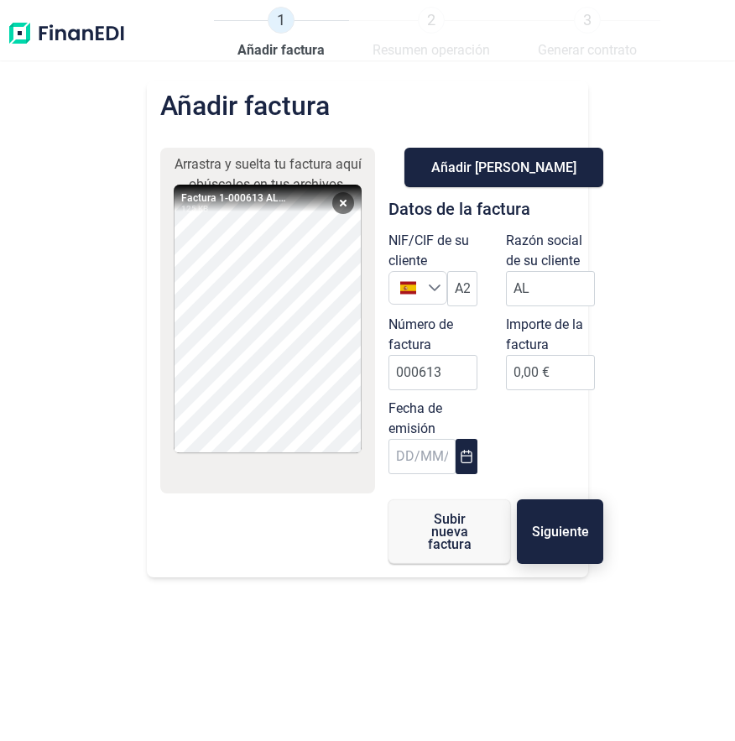
click at [549, 538] on span "Siguiente" at bounding box center [560, 531] width 57 height 13
click at [519, 370] on input "0,00 €" at bounding box center [550, 372] width 89 height 35
type input "25653.21"
click at [562, 538] on span "Siguiente" at bounding box center [560, 531] width 57 height 13
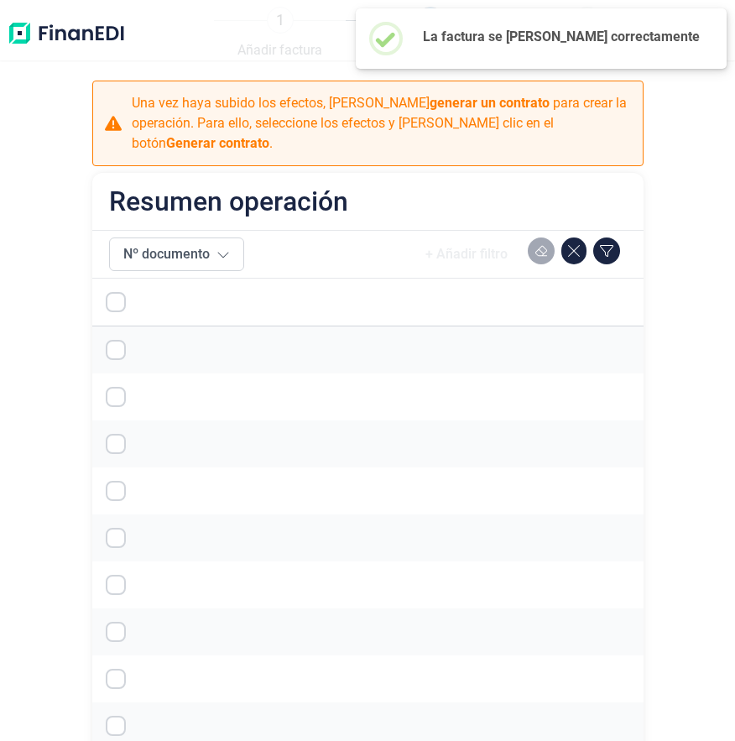
checkbox input "true"
